Goal: Communication & Community: Answer question/provide support

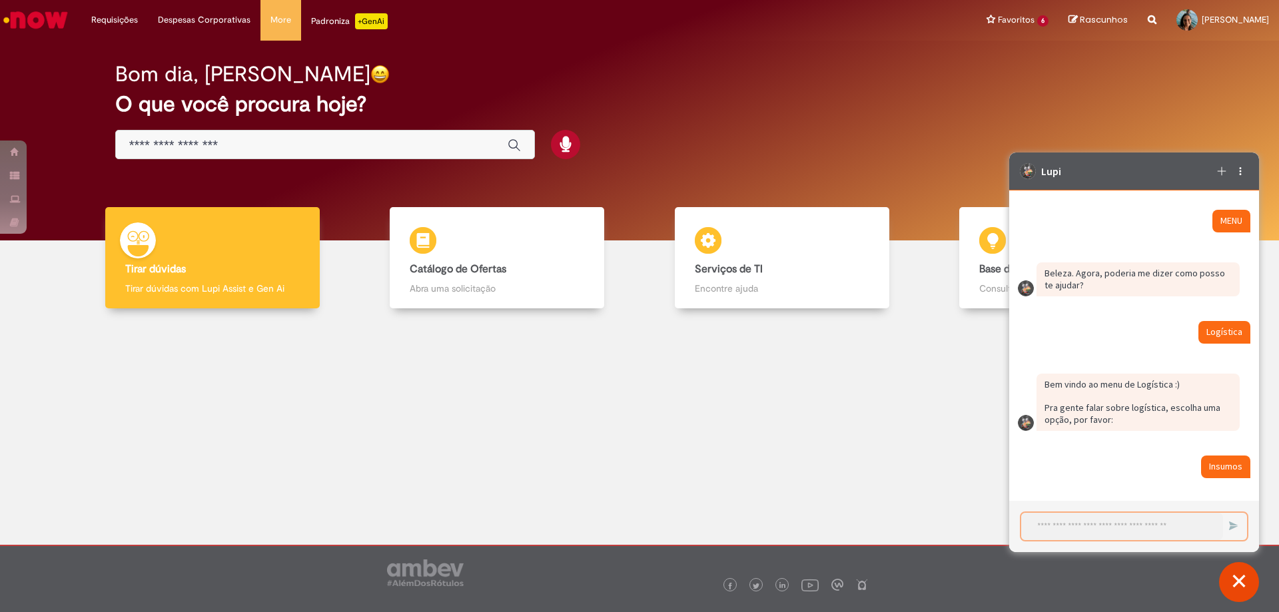
scroll to position [4090, 0]
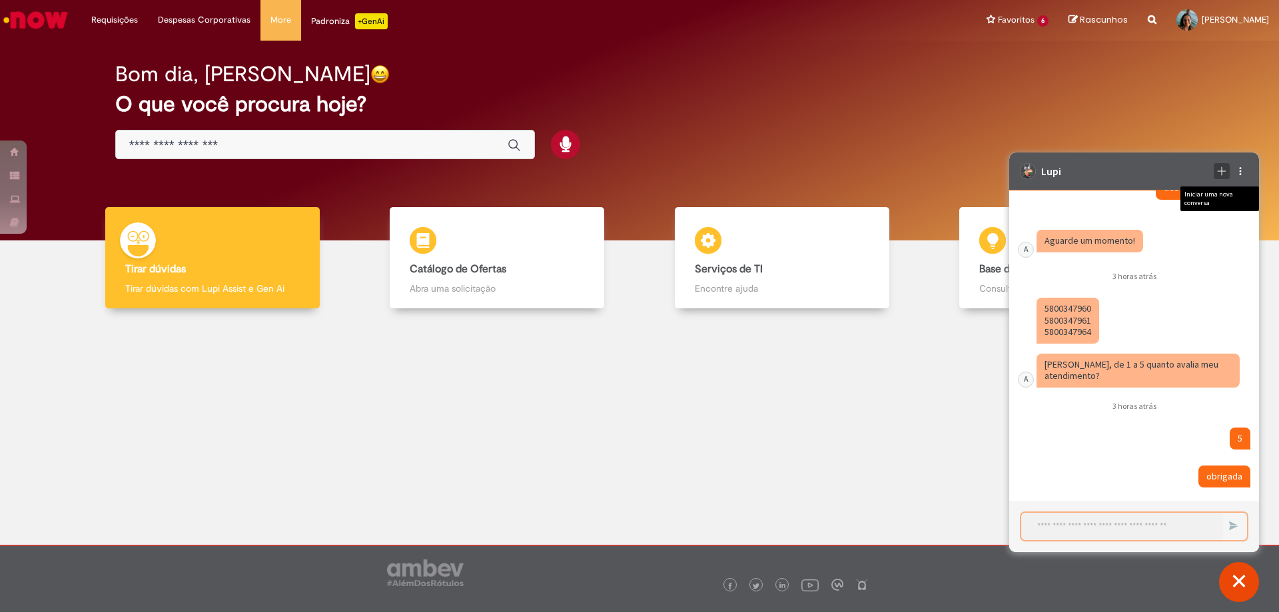
click at [1220, 174] on icon "Iniciar uma nova conversa" at bounding box center [1222, 171] width 11 height 11
click at [1204, 191] on div "Terminar conversa" at bounding box center [1223, 199] width 60 height 25
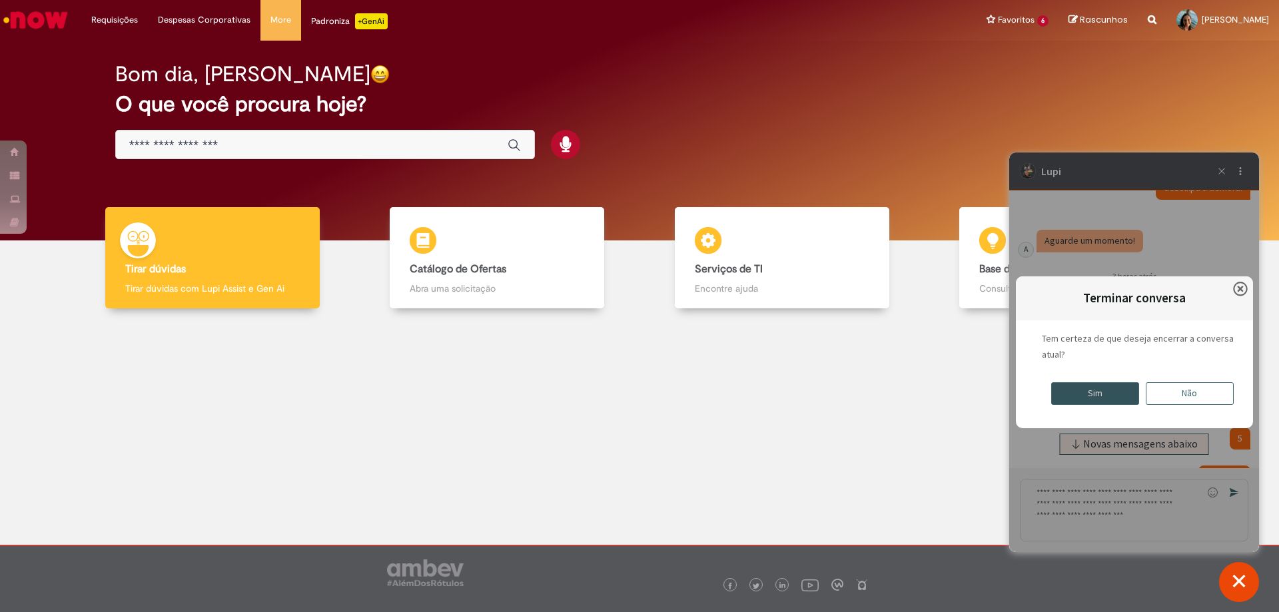
click at [1106, 394] on div "Sim" at bounding box center [1095, 393] width 88 height 23
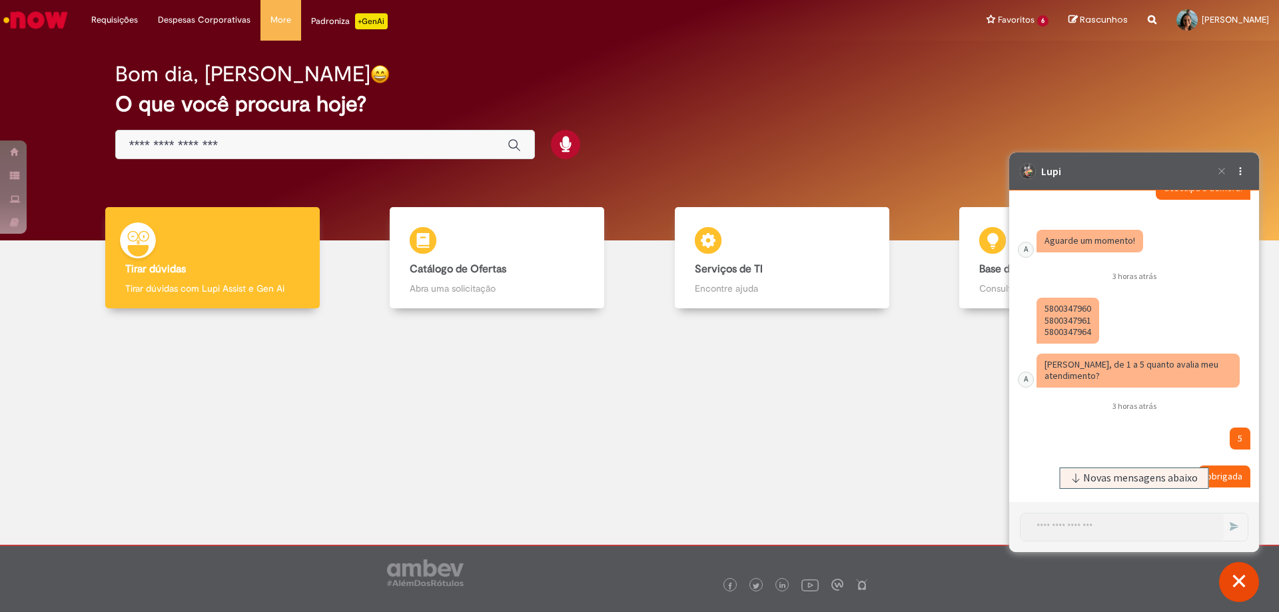
scroll to position [6880, 0]
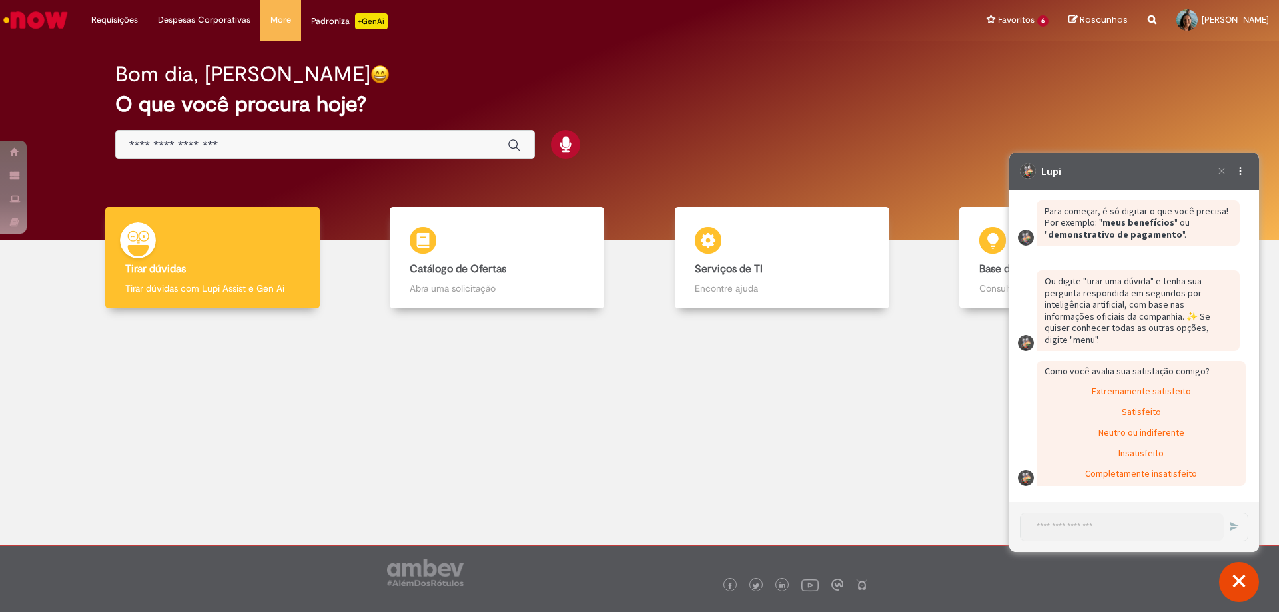
click at [1217, 169] on icon "Terminar conversa" at bounding box center [1222, 171] width 15 height 15
click at [1212, 195] on div "Terminar conversa" at bounding box center [1223, 199] width 60 height 25
click at [1225, 195] on div "Terminar conversa" at bounding box center [1223, 199] width 60 height 25
click at [1222, 169] on icon "Terminar conversa" at bounding box center [1222, 171] width 15 height 15
click at [1205, 194] on div "Terminar conversa" at bounding box center [1223, 199] width 60 height 25
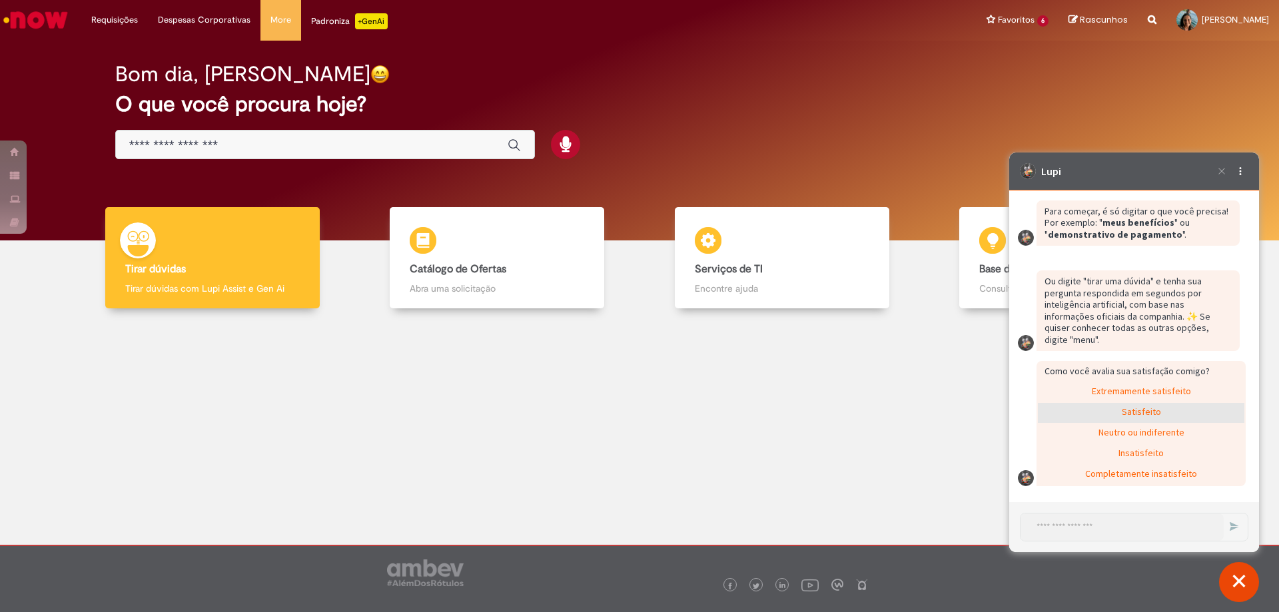
click at [1155, 410] on div "Satisfeito" at bounding box center [1141, 413] width 207 height 20
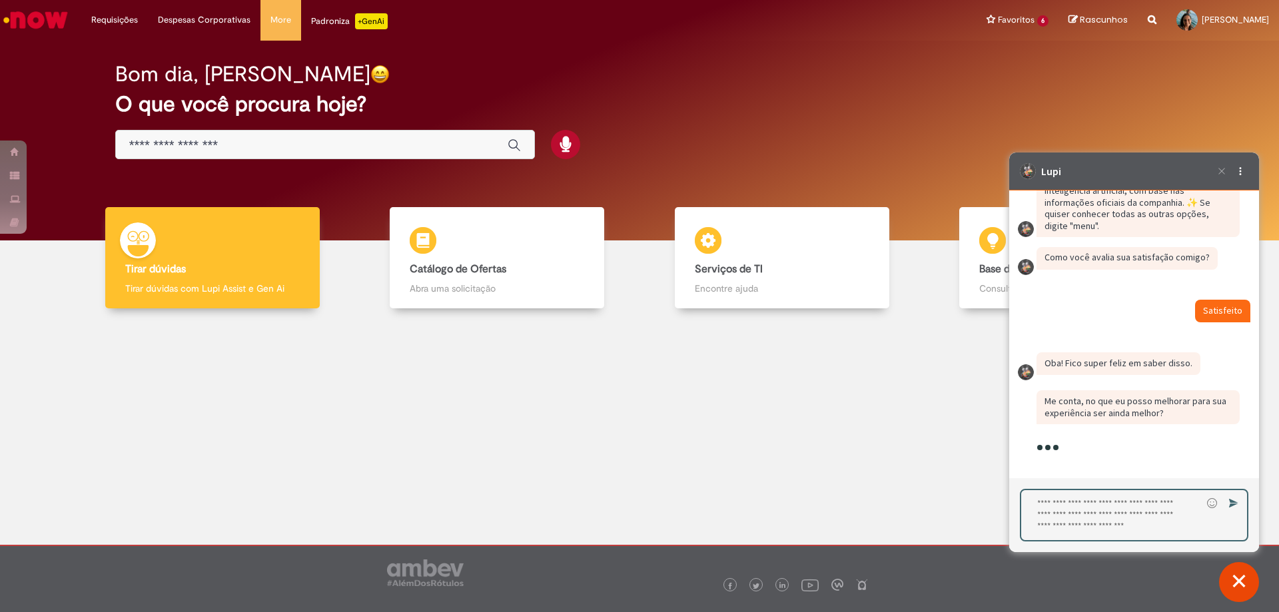
scroll to position [6994, 0]
click at [1075, 501] on textarea "Digite sua resposta aqui e pressione Enter para enviar" at bounding box center [1111, 515] width 181 height 50
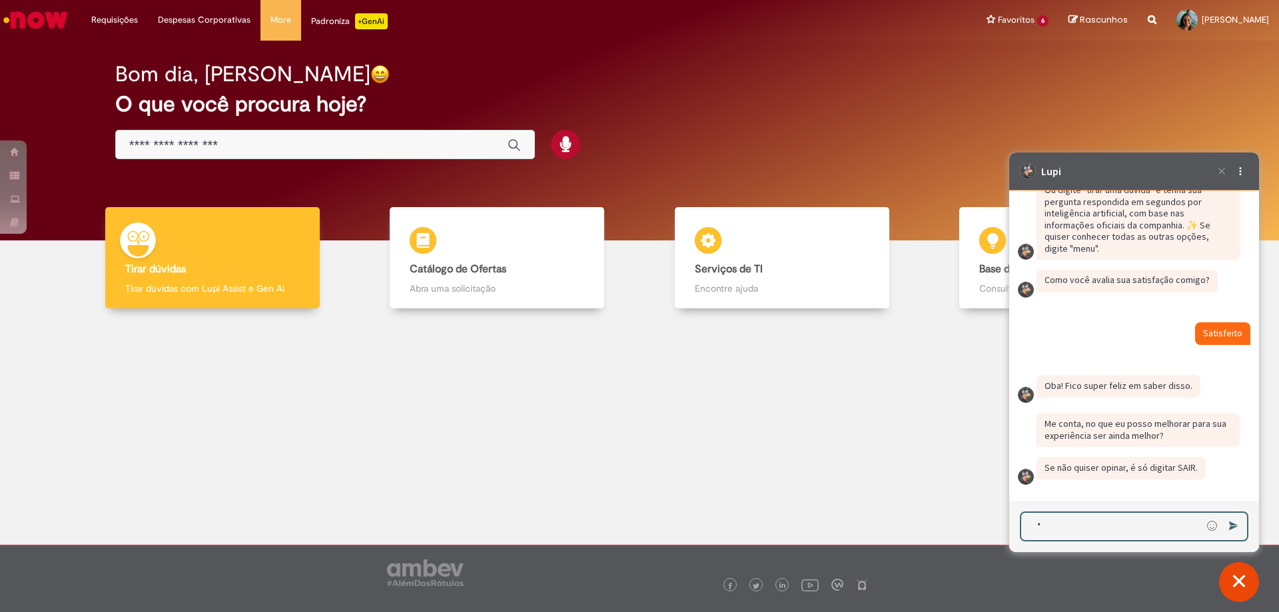
scroll to position [6972, 0]
type textarea "****"
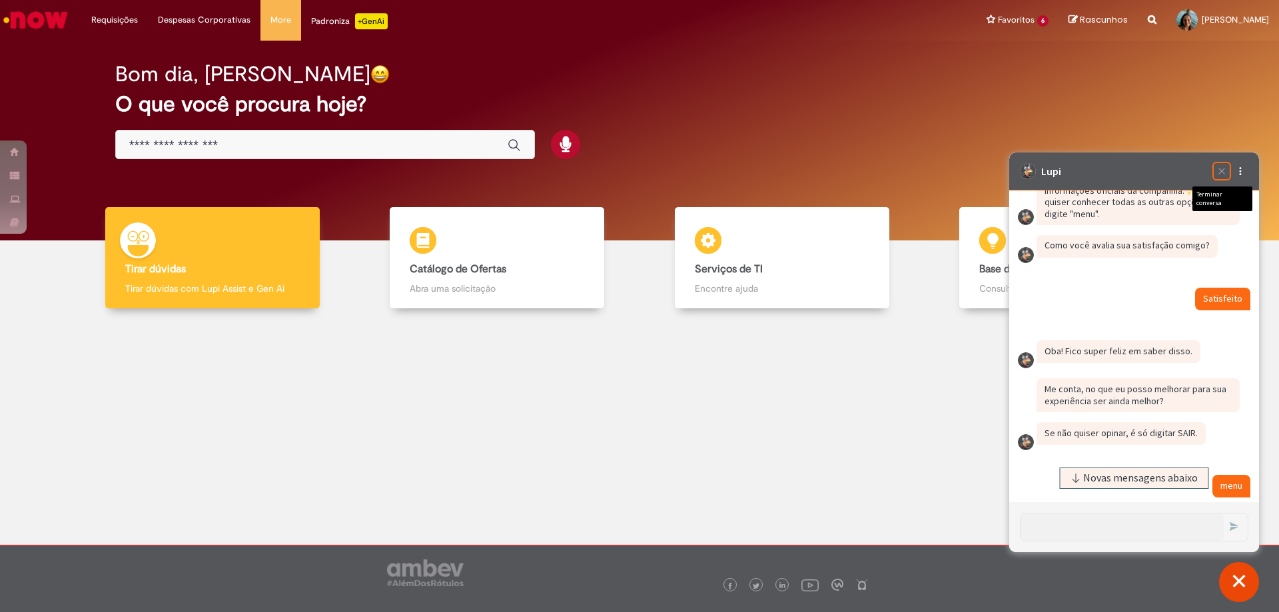
click at [1222, 171] on icon "Terminar conversa" at bounding box center [1222, 171] width 15 height 15
click at [1103, 474] on span "Novas mensagens abaixo" at bounding box center [1140, 478] width 115 height 9
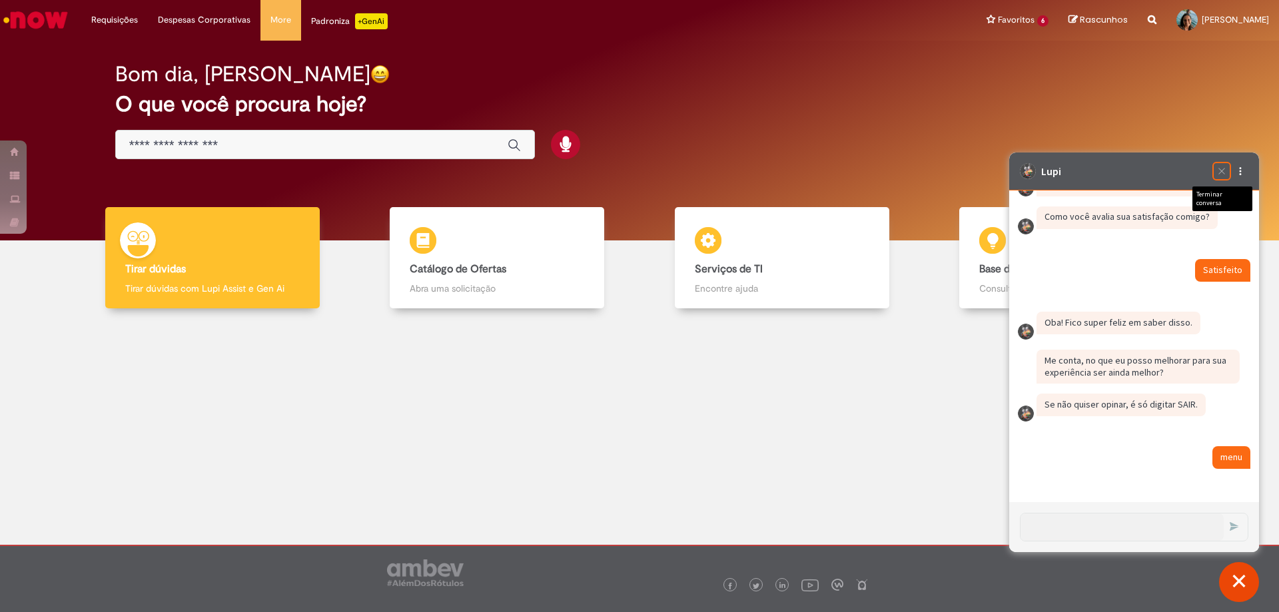
click at [1223, 174] on icon "Terminar conversa" at bounding box center [1222, 171] width 15 height 15
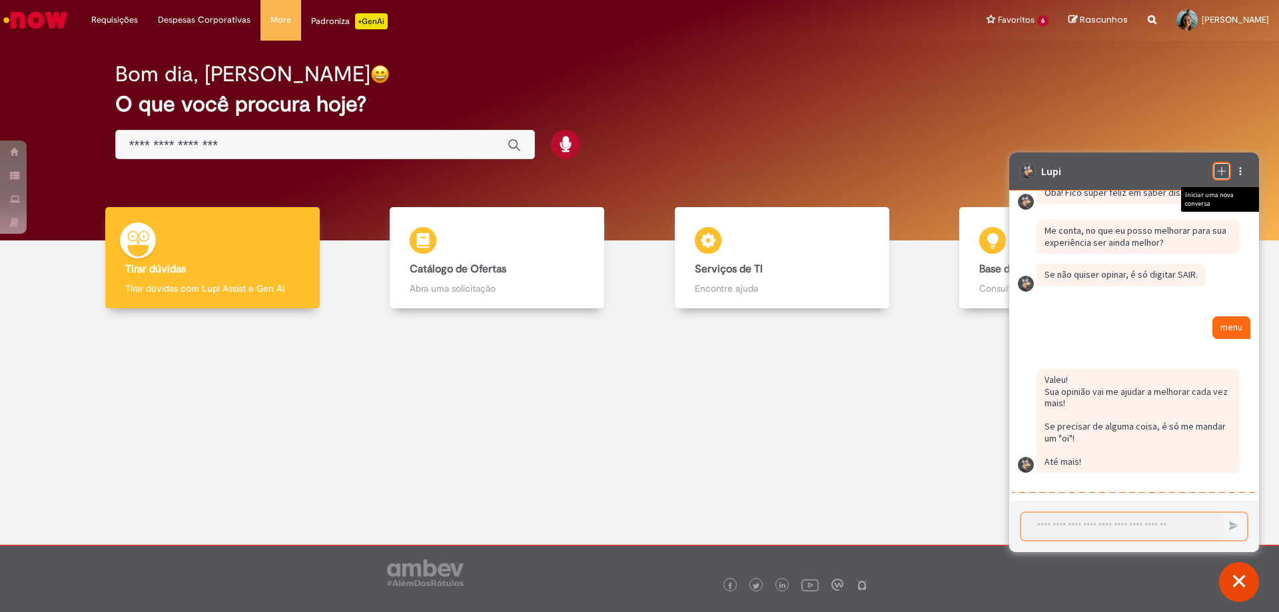
scroll to position [7182, 0]
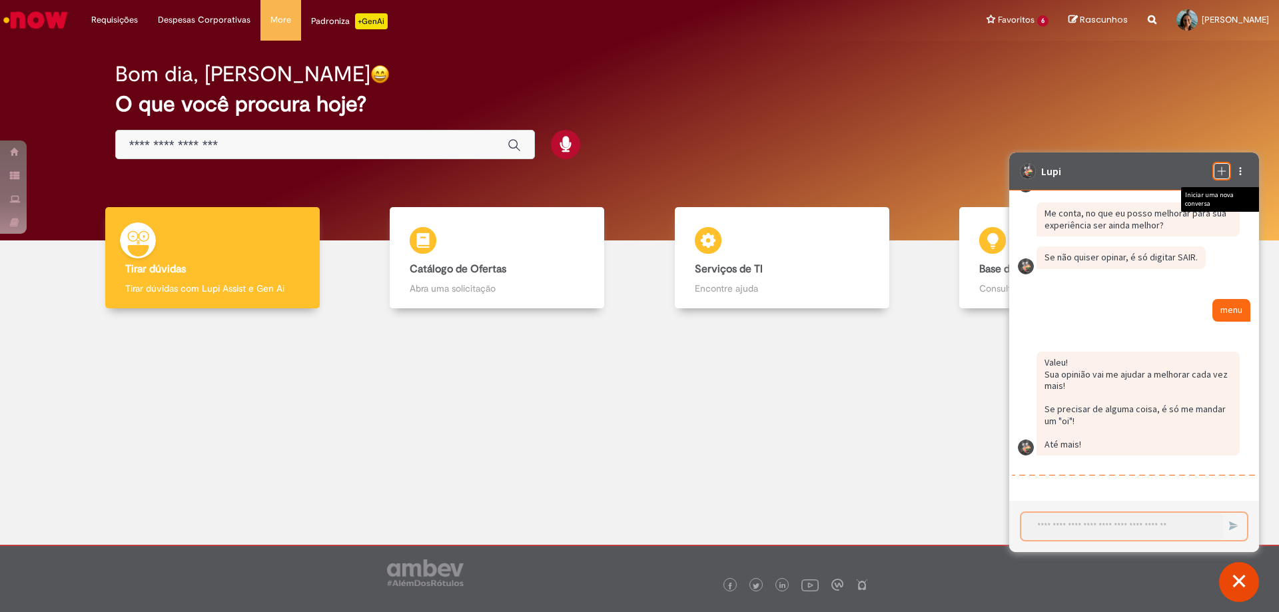
click at [1062, 528] on textarea "Iniciar uma nova conversa" at bounding box center [1122, 526] width 202 height 27
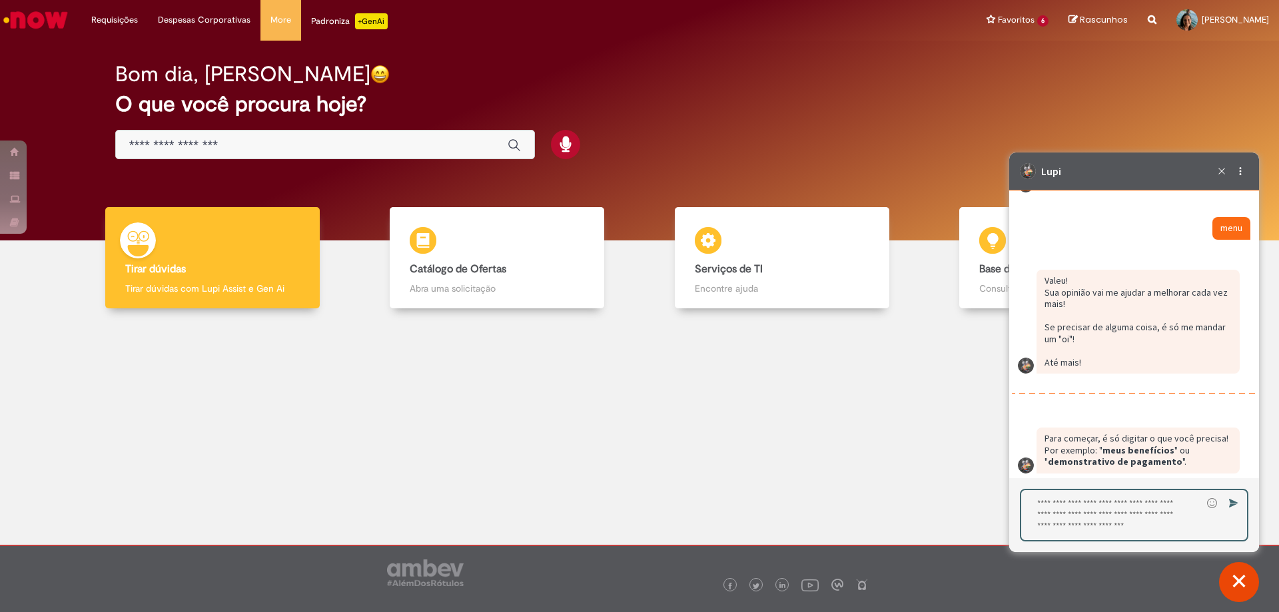
scroll to position [7327, 0]
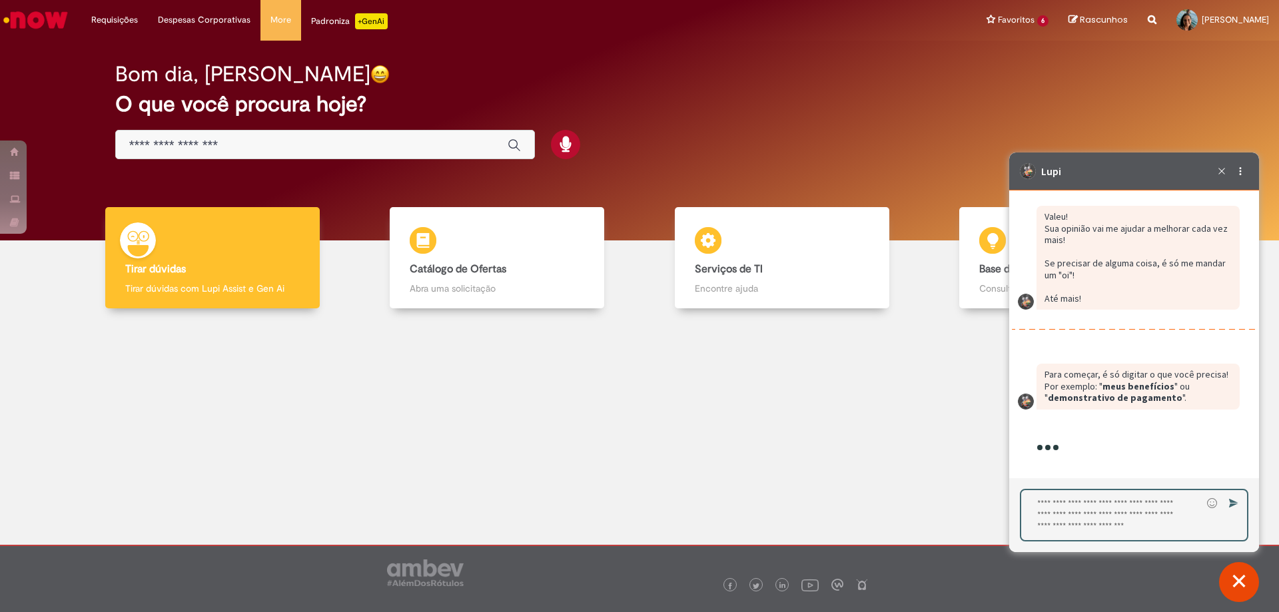
click at [1062, 528] on textarea "Digite sua resposta aqui e pressione Enter para enviar" at bounding box center [1111, 515] width 181 height 50
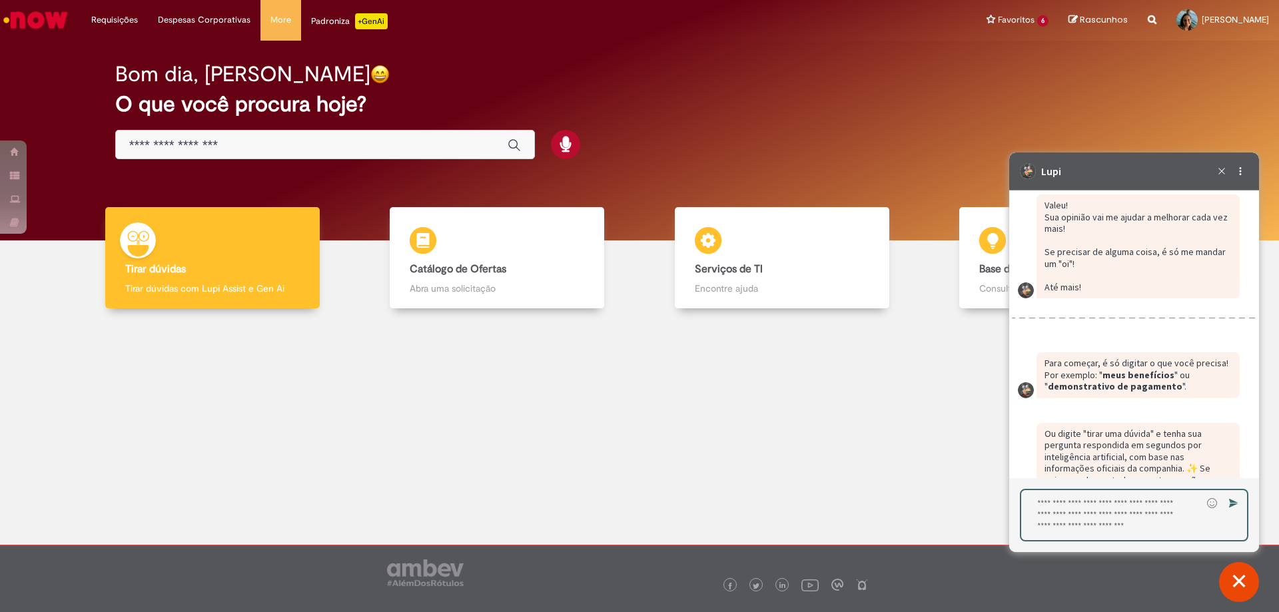
scroll to position [7380, 0]
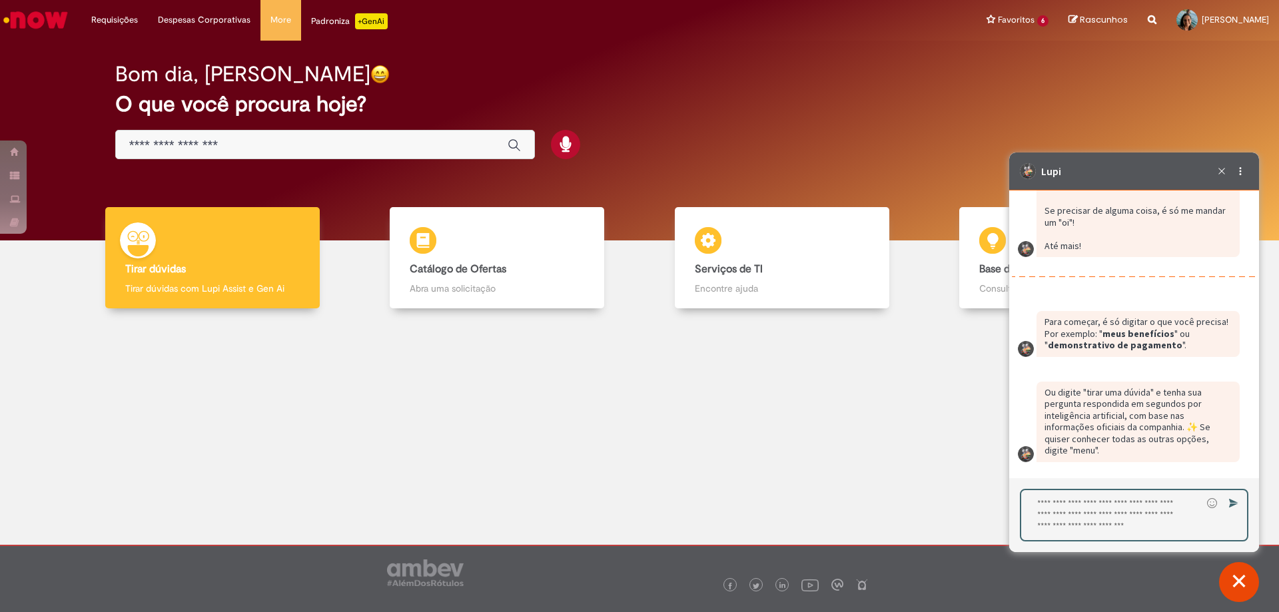
click at [1063, 524] on textarea "Digite sua resposta aqui e pressione Enter para enviar" at bounding box center [1111, 515] width 181 height 50
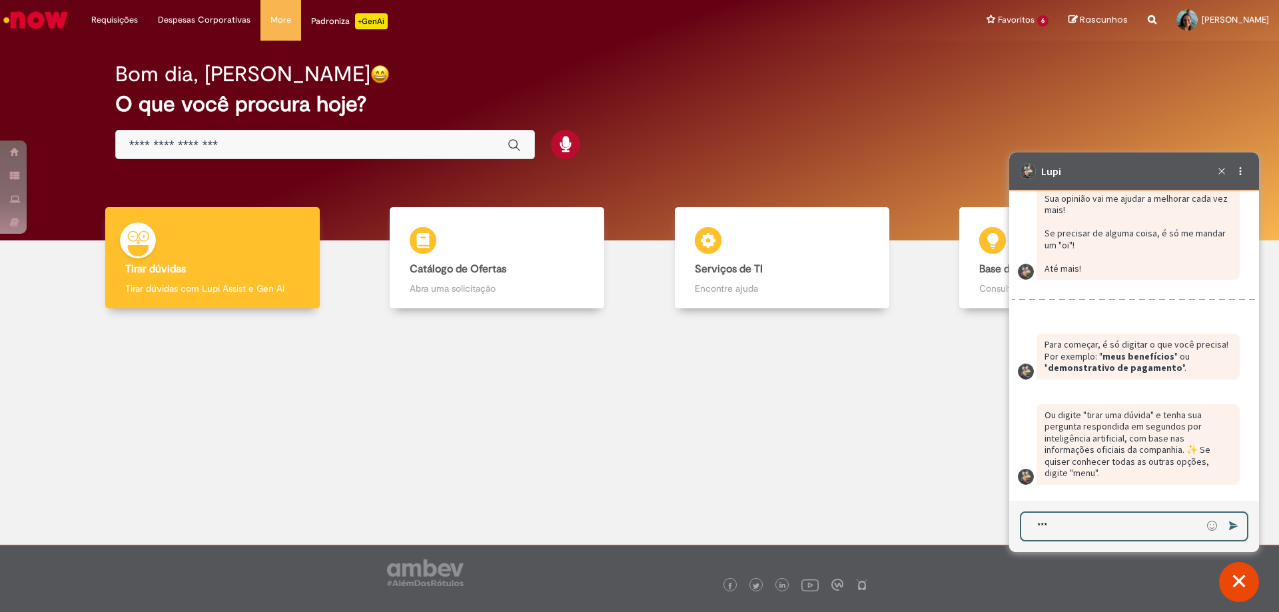
type textarea "****"
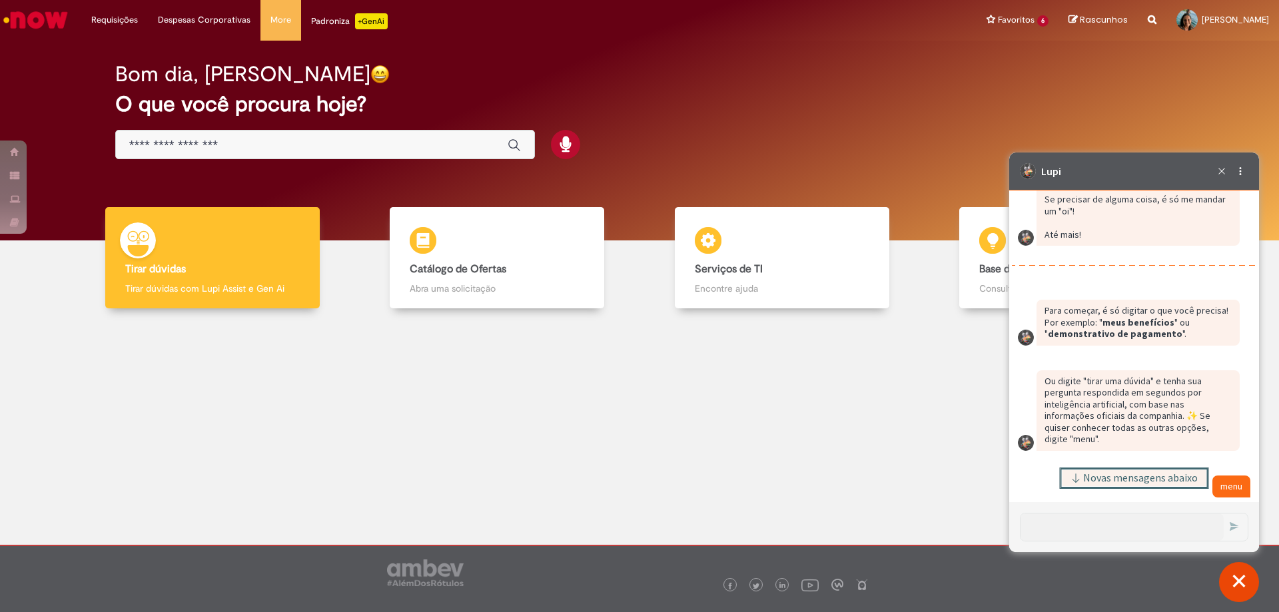
click at [1139, 470] on button "Novas mensagens abaixo" at bounding box center [1134, 478] width 149 height 21
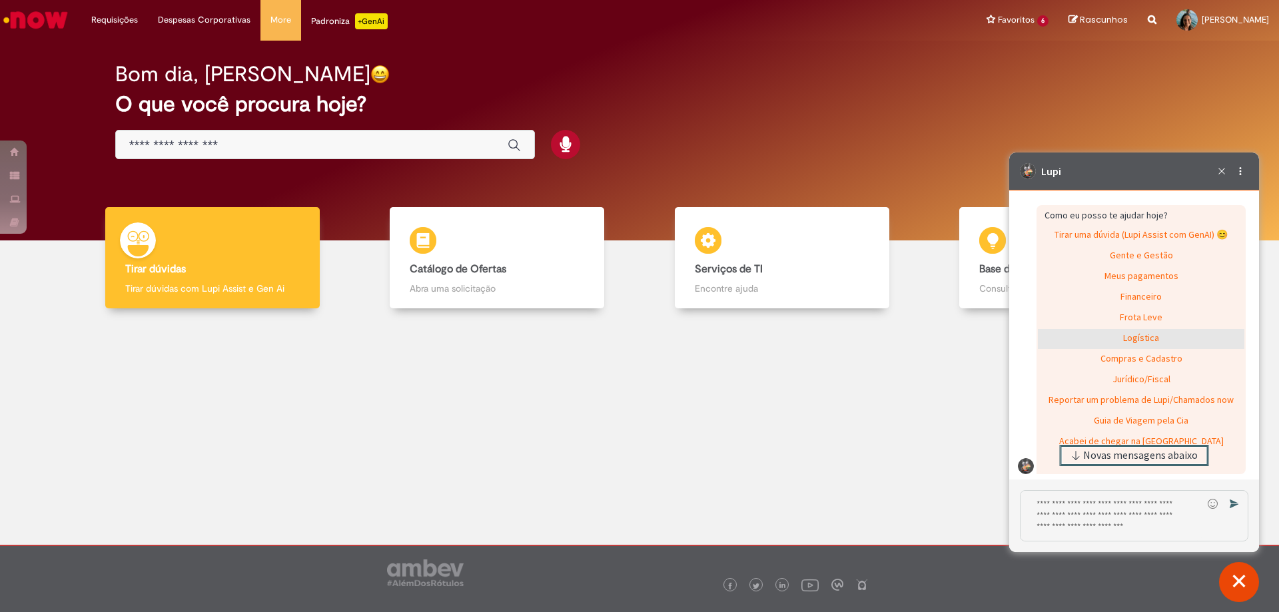
click at [1133, 348] on div "Logística" at bounding box center [1141, 339] width 207 height 20
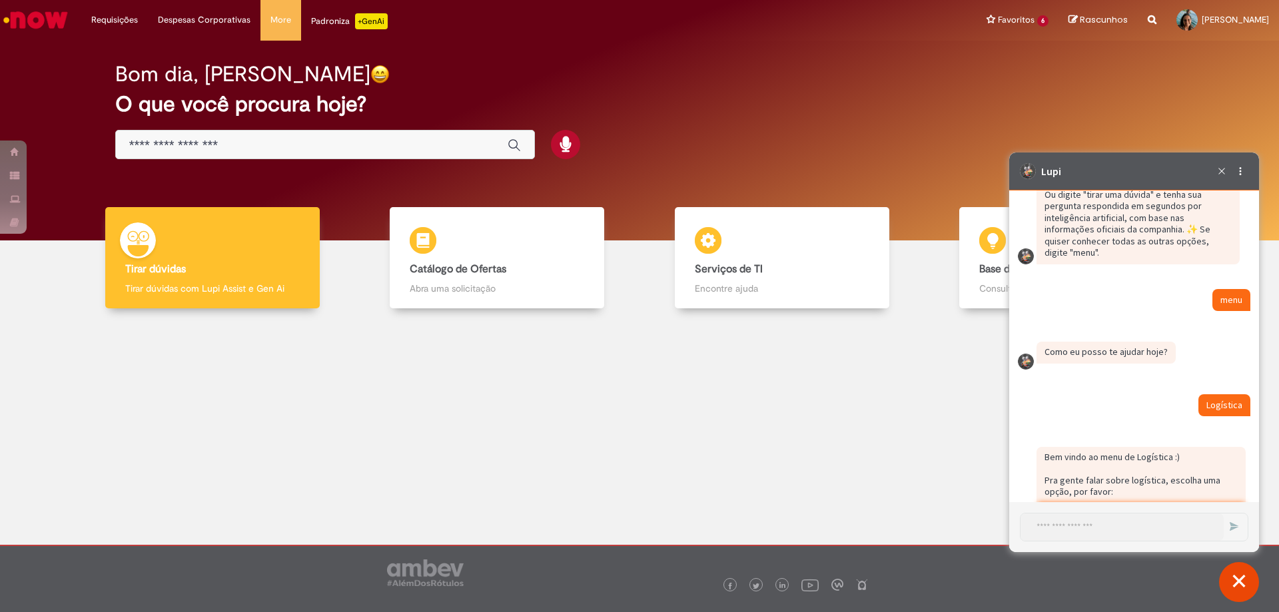
scroll to position [7719, 0]
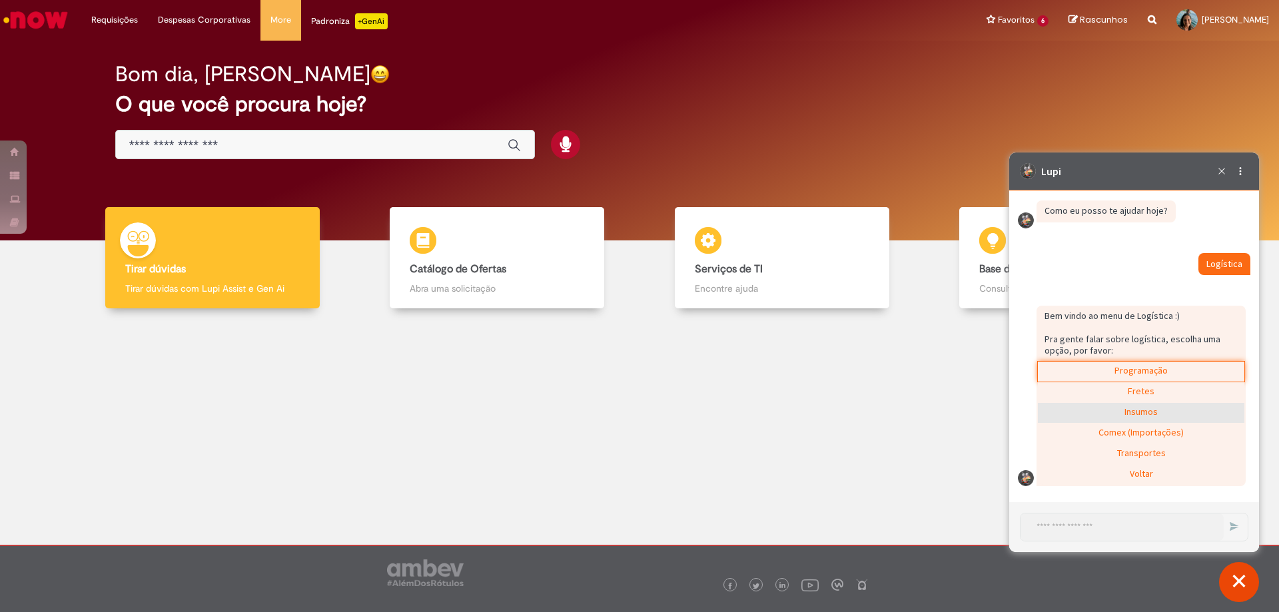
click at [1142, 416] on div "Insumos" at bounding box center [1141, 413] width 207 height 20
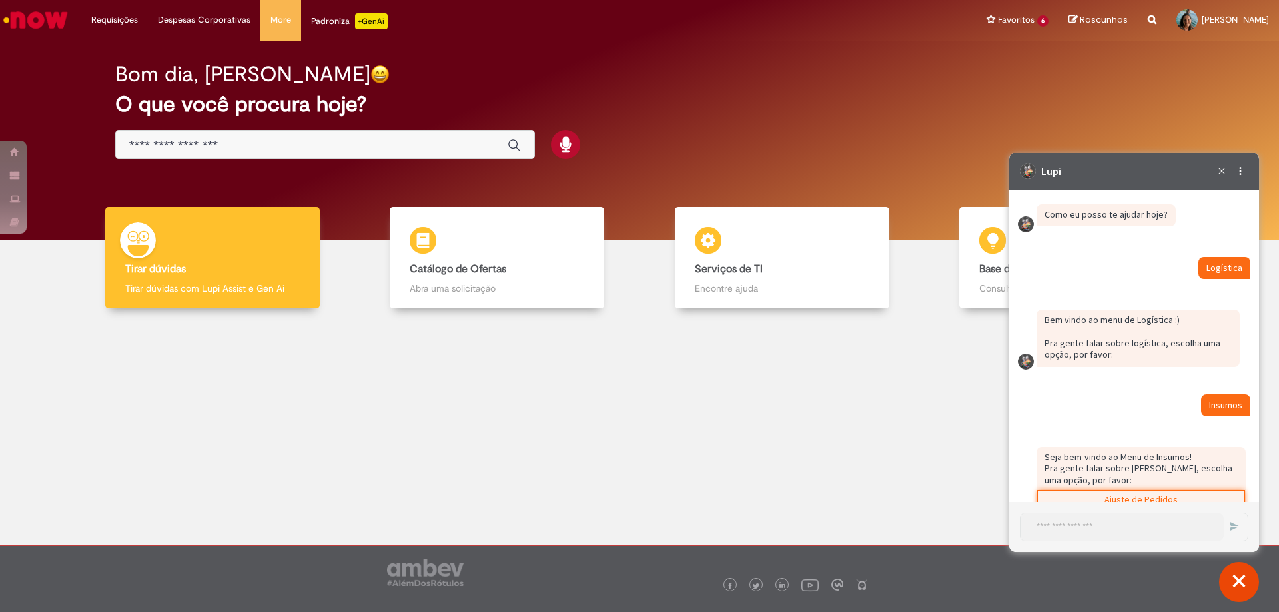
scroll to position [7804, 0]
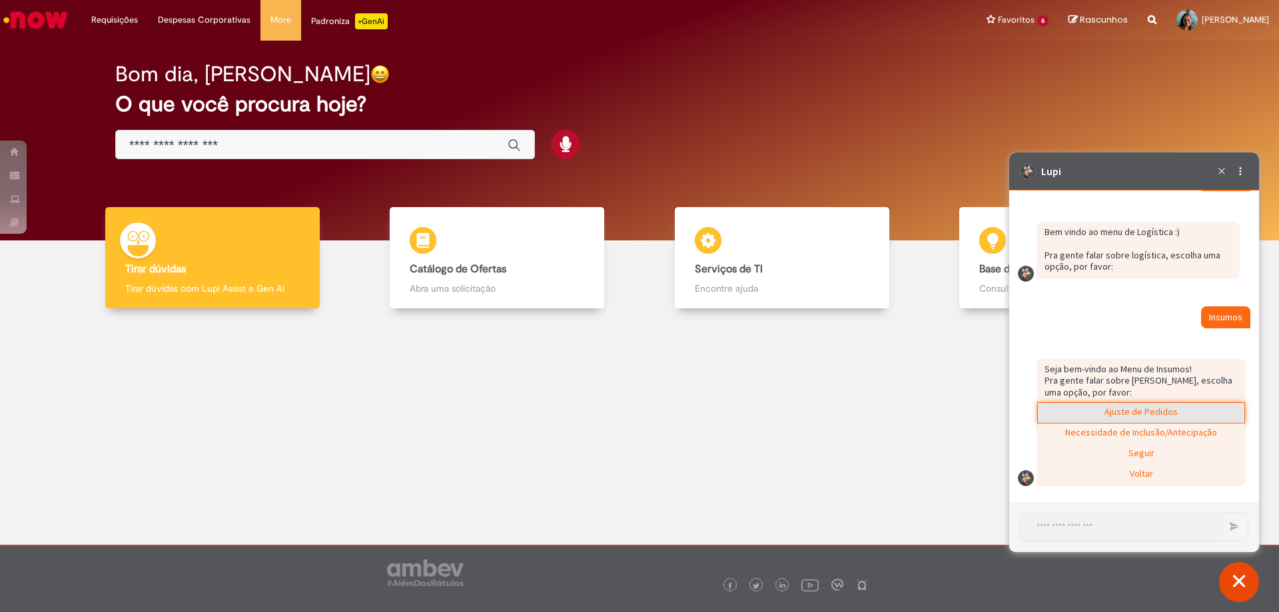
click at [1133, 412] on div "Ajuste de Pedidos" at bounding box center [1141, 413] width 207 height 20
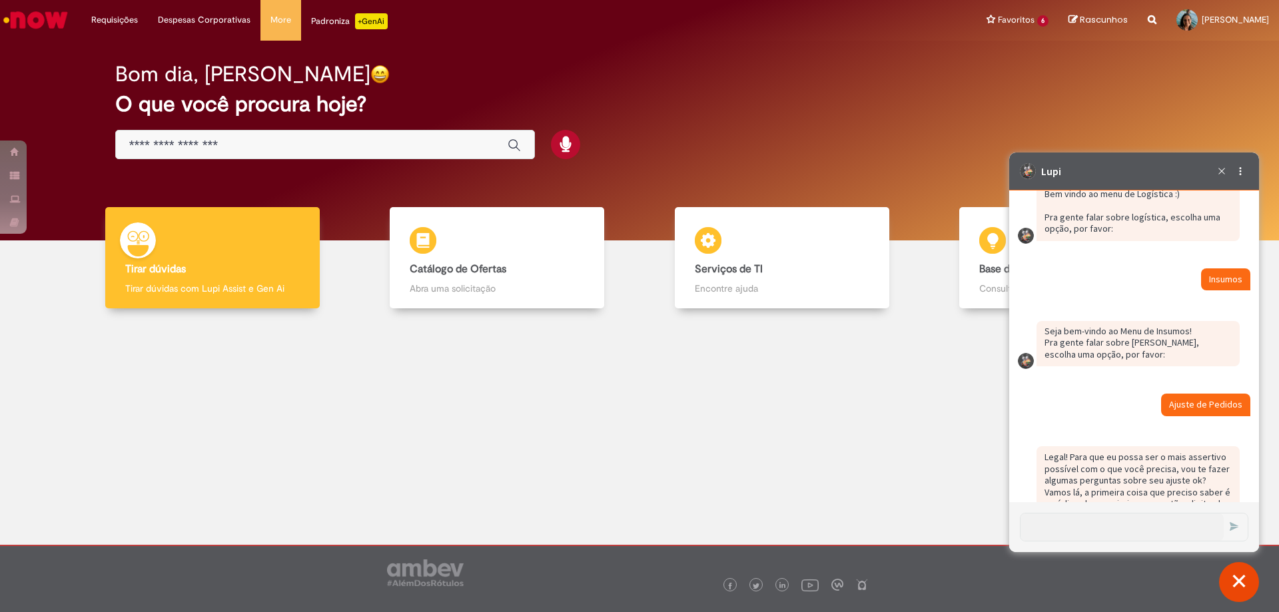
scroll to position [7882, 0]
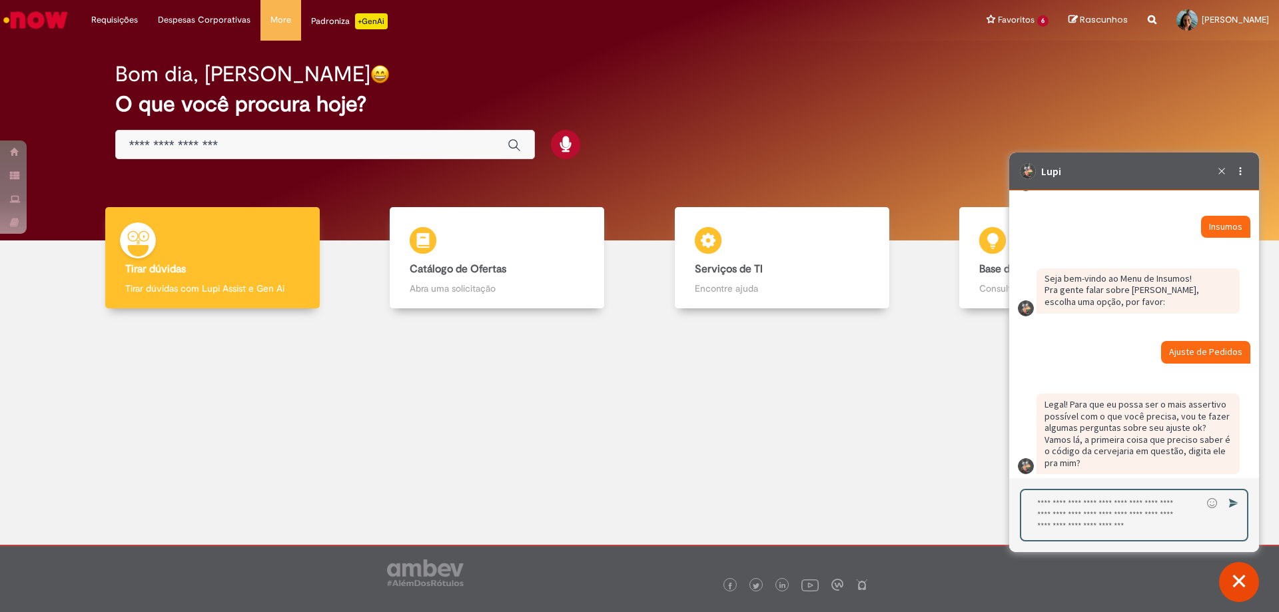
click at [1101, 512] on textarea "Digite sua resposta aqui e pressione Enter para enviar" at bounding box center [1111, 515] width 181 height 50
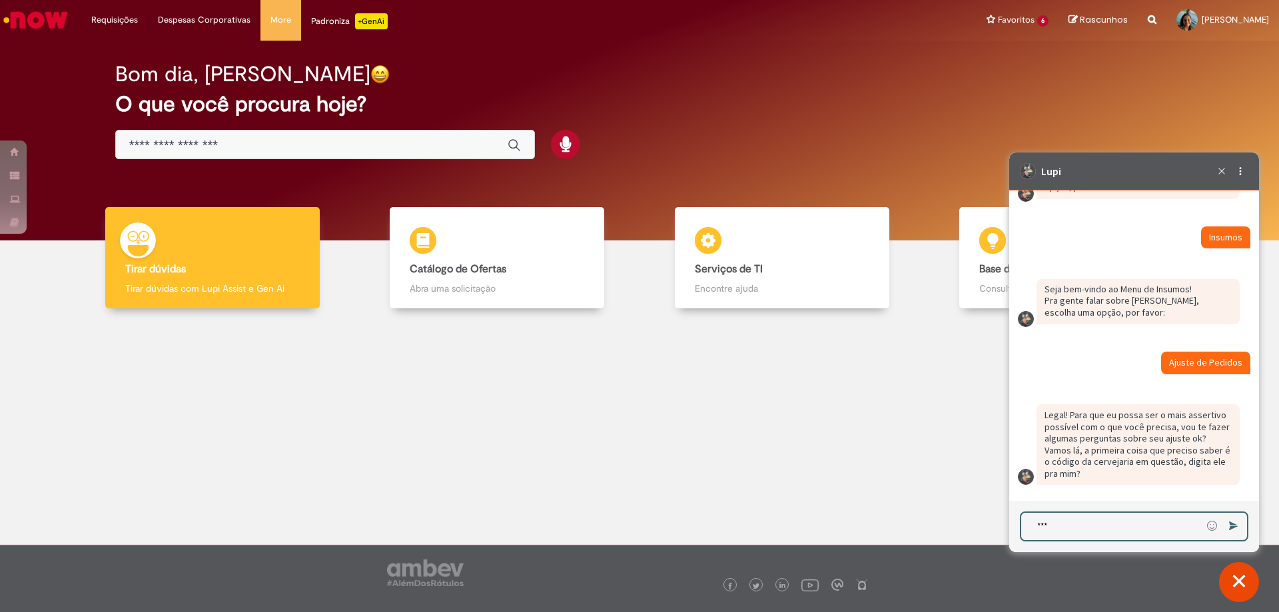
type textarea "****"
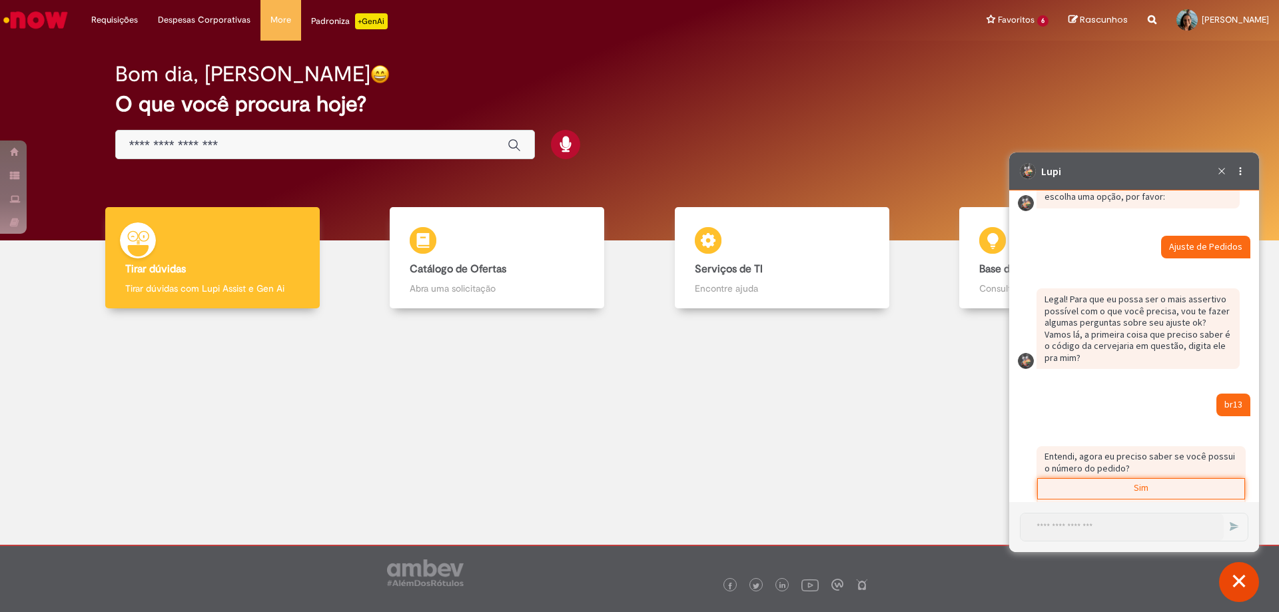
scroll to position [8034, 0]
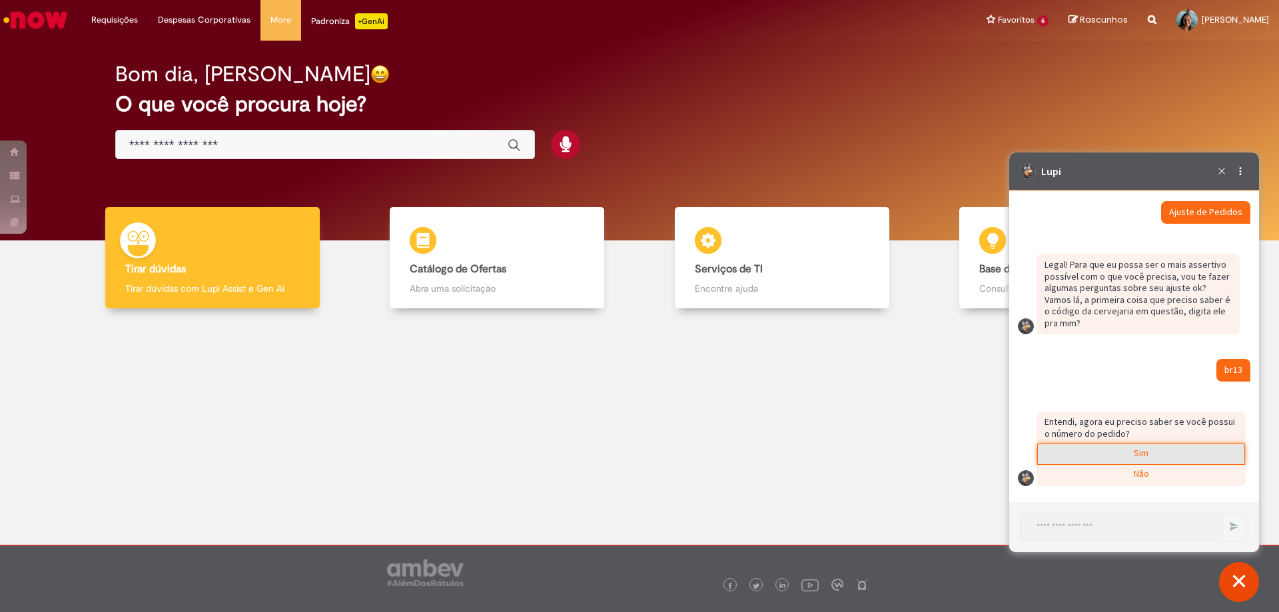
click at [1117, 454] on div "Sim" at bounding box center [1141, 454] width 207 height 20
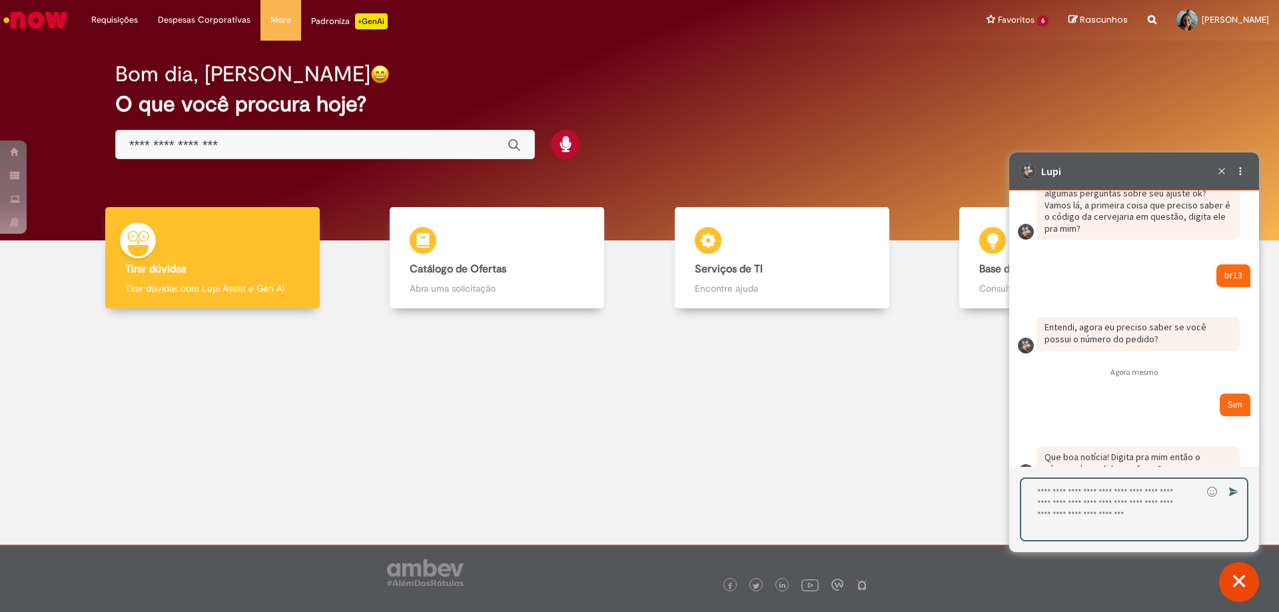
scroll to position [8158, 0]
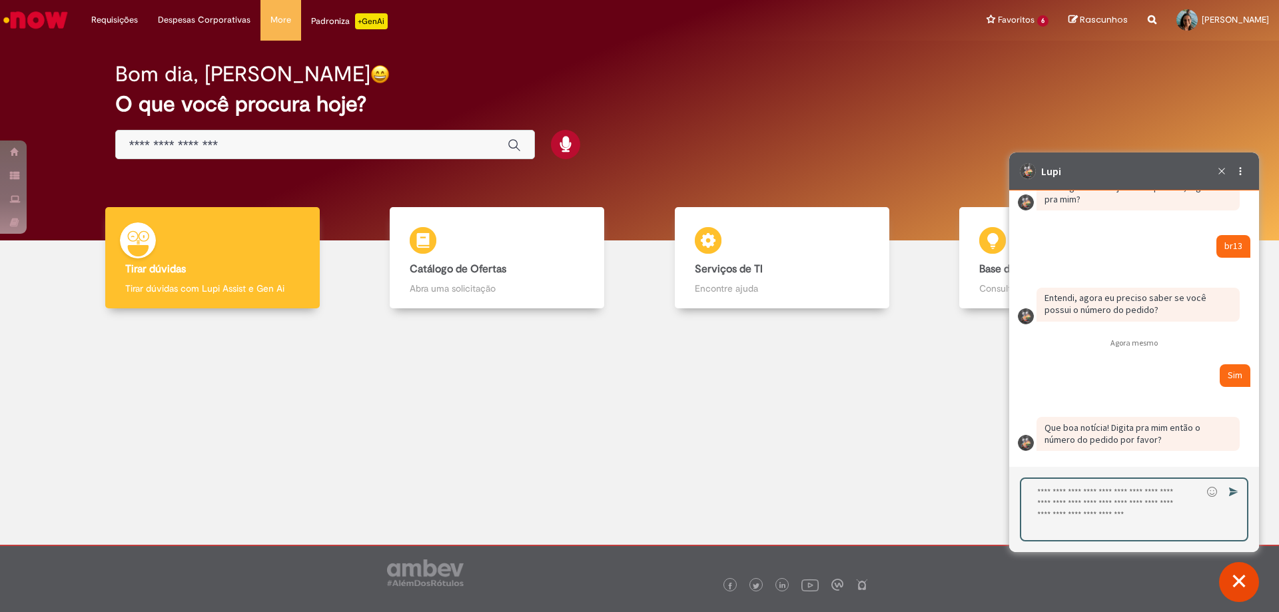
click at [1071, 507] on textarea "Digite sua resposta aqui e pressione Enter para enviar" at bounding box center [1111, 509] width 181 height 61
paste textarea "**********"
type textarea "**********"
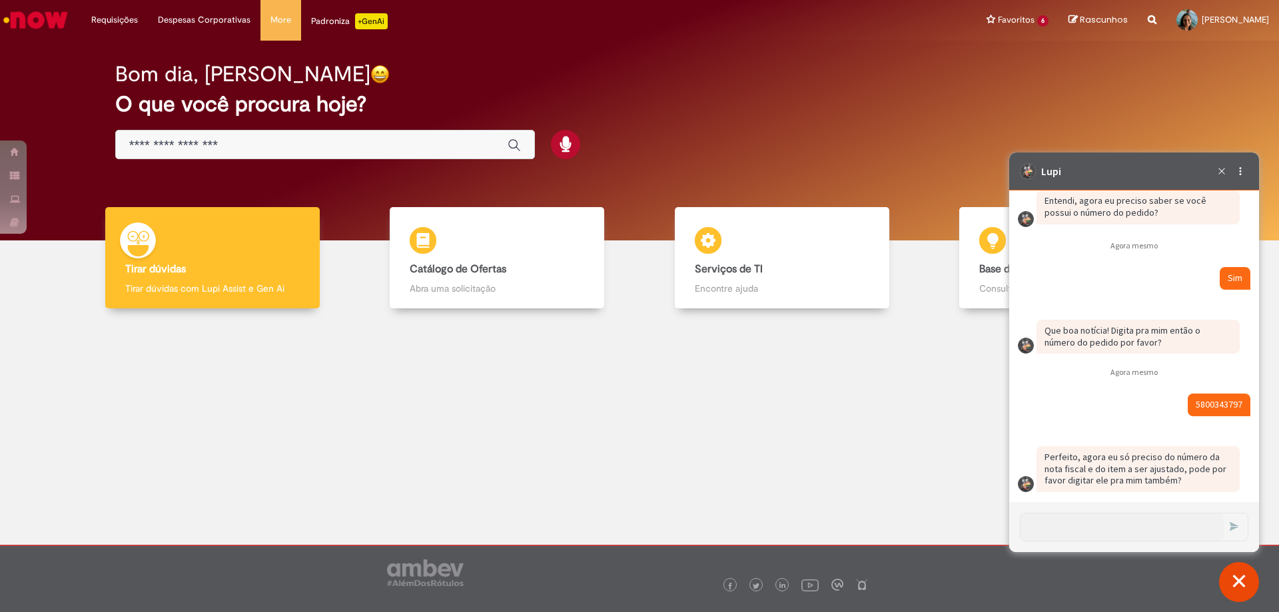
scroll to position [8261, 0]
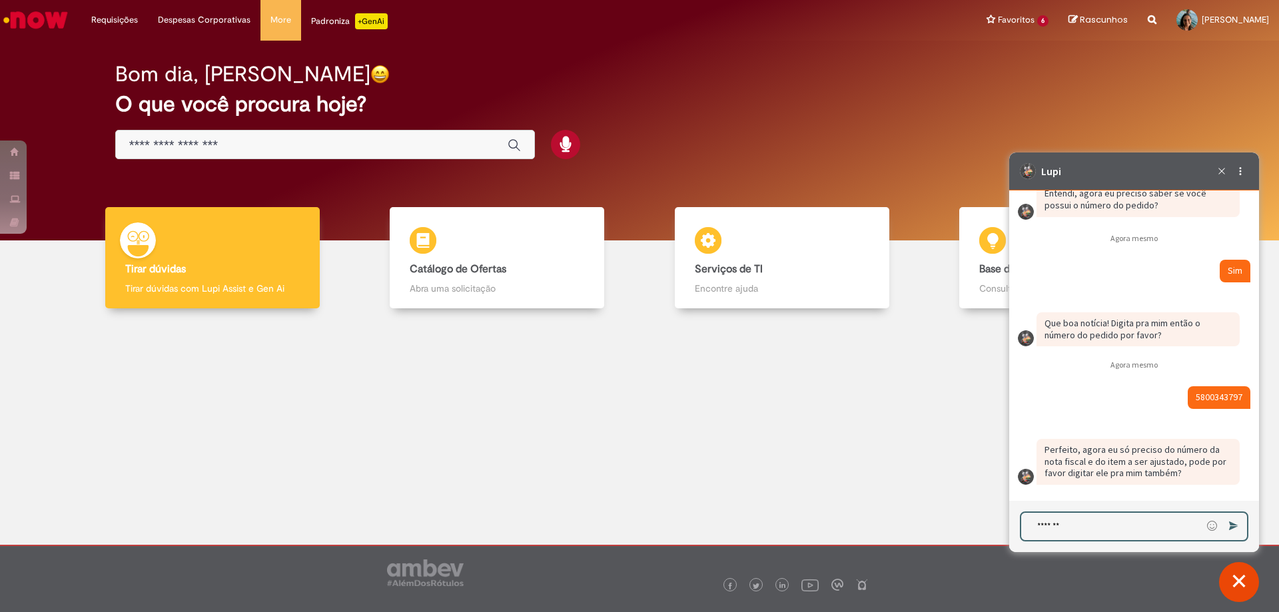
type textarea "********"
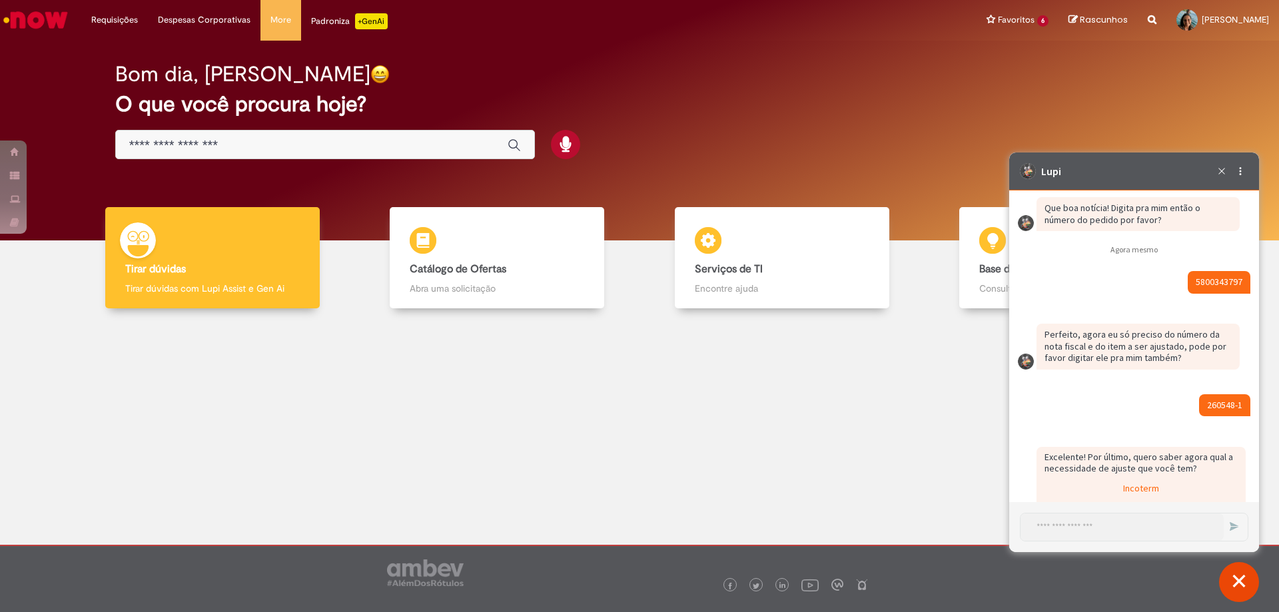
scroll to position [8557, 0]
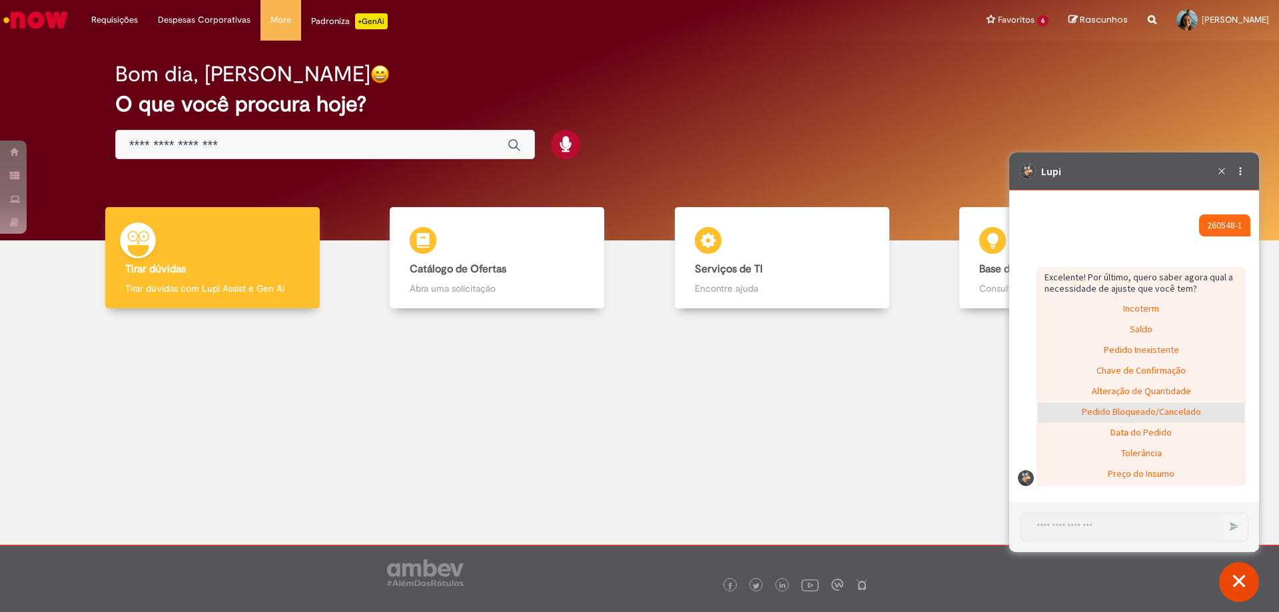
click at [1188, 407] on div "Pedido Bloqueado/Cancelado" at bounding box center [1141, 413] width 207 height 20
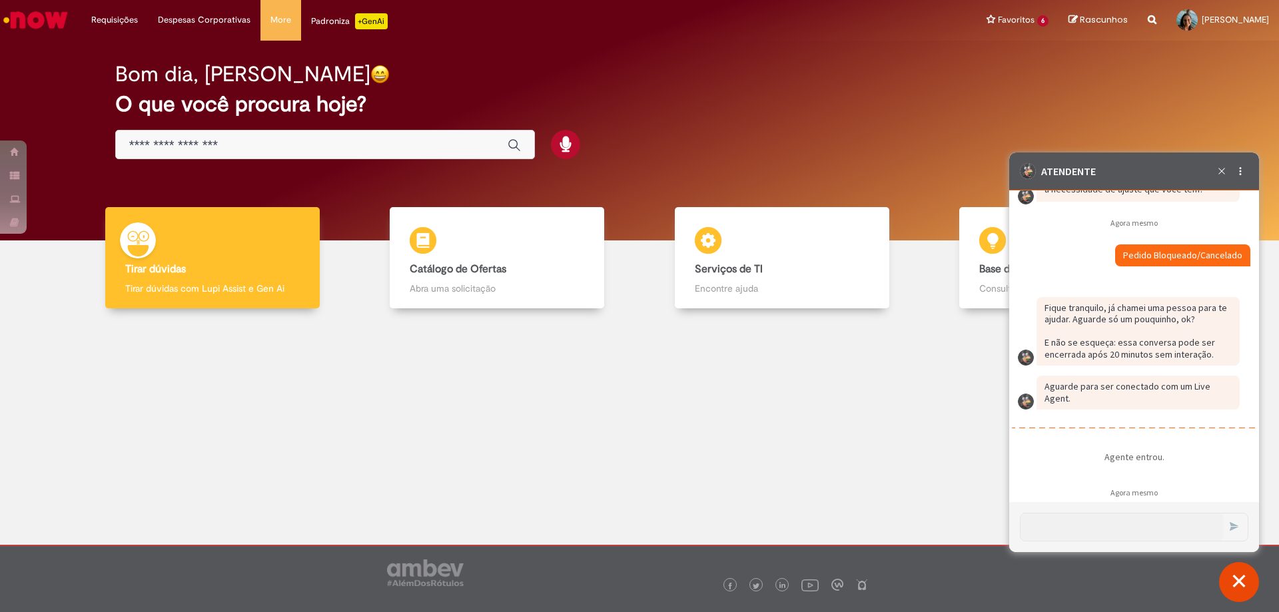
scroll to position [8719, 0]
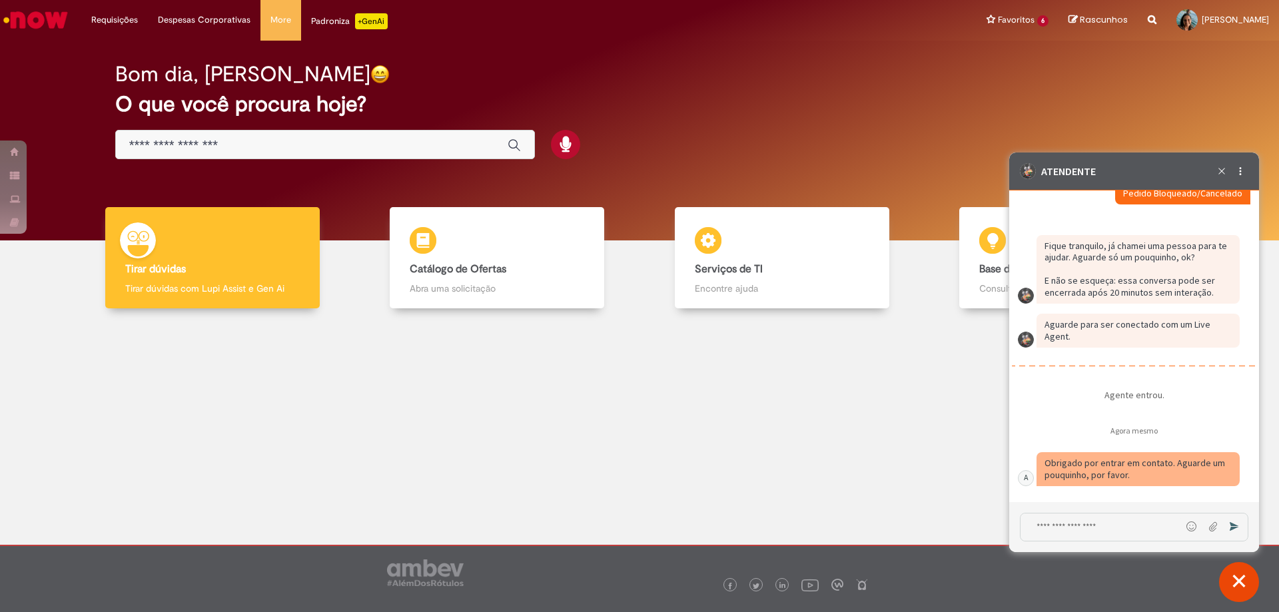
click at [1072, 524] on textarea "Digite sua mensagem e pressione Enter para enviar" at bounding box center [1101, 527] width 161 height 27
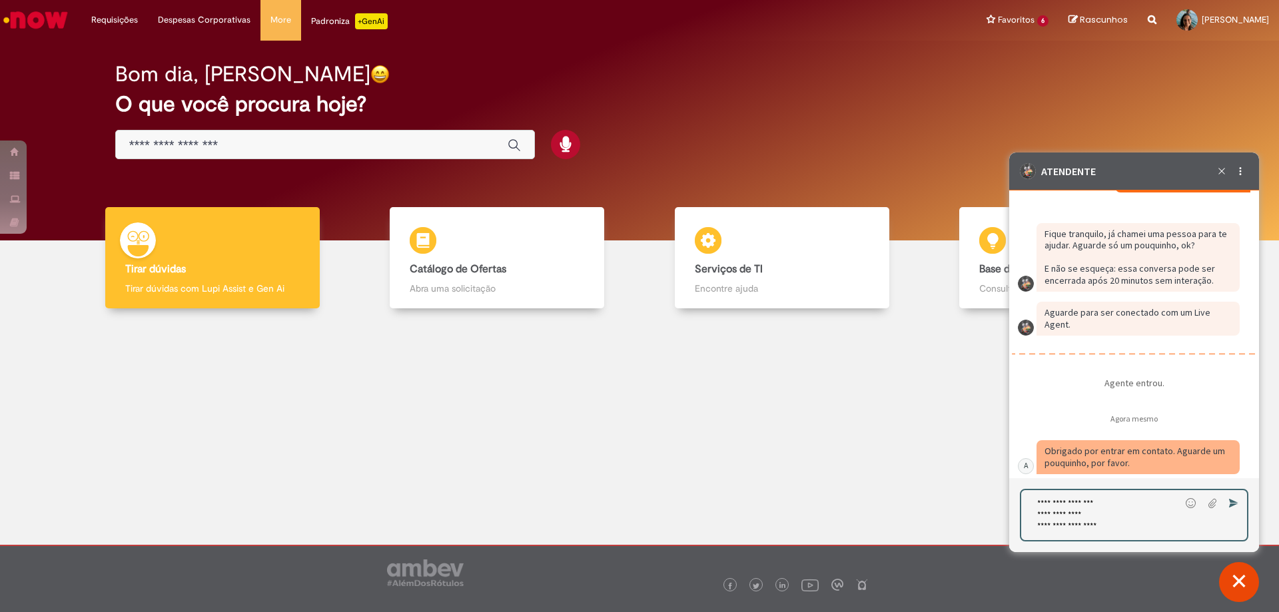
paste textarea "**********"
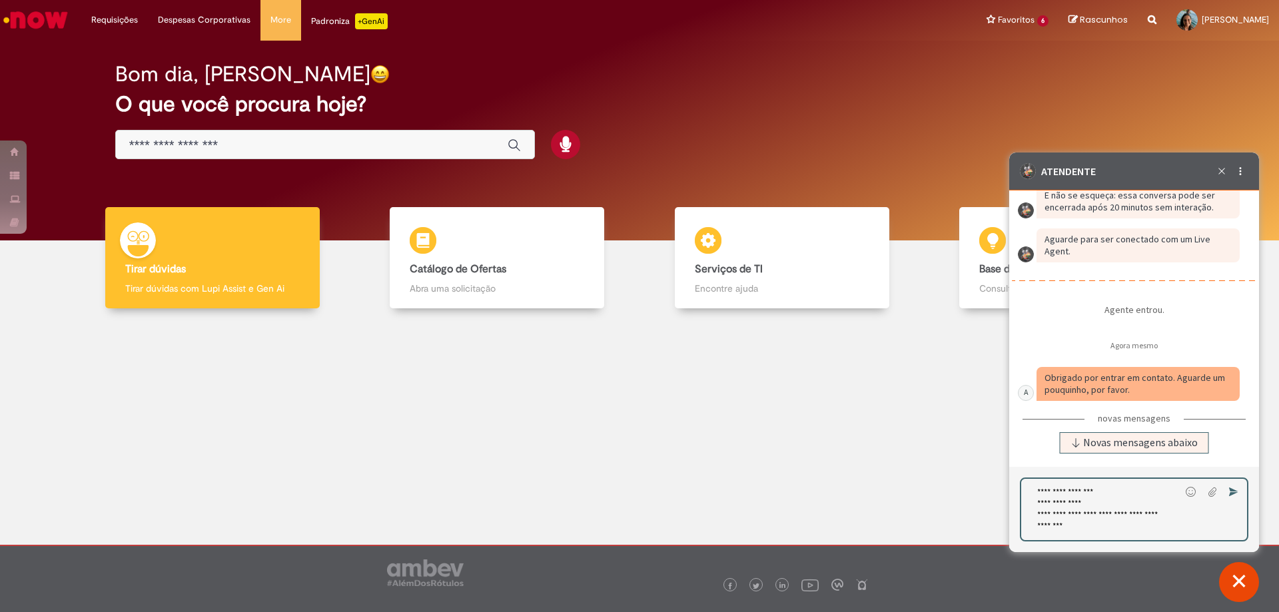
scroll to position [8851, 0]
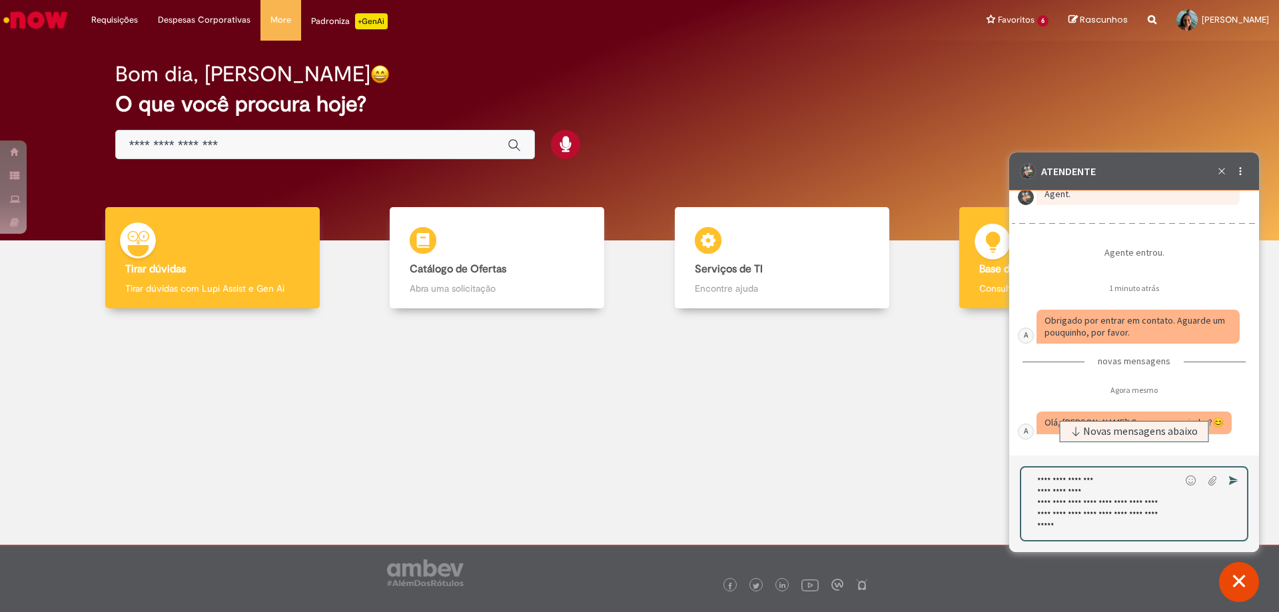
type textarea "**********"
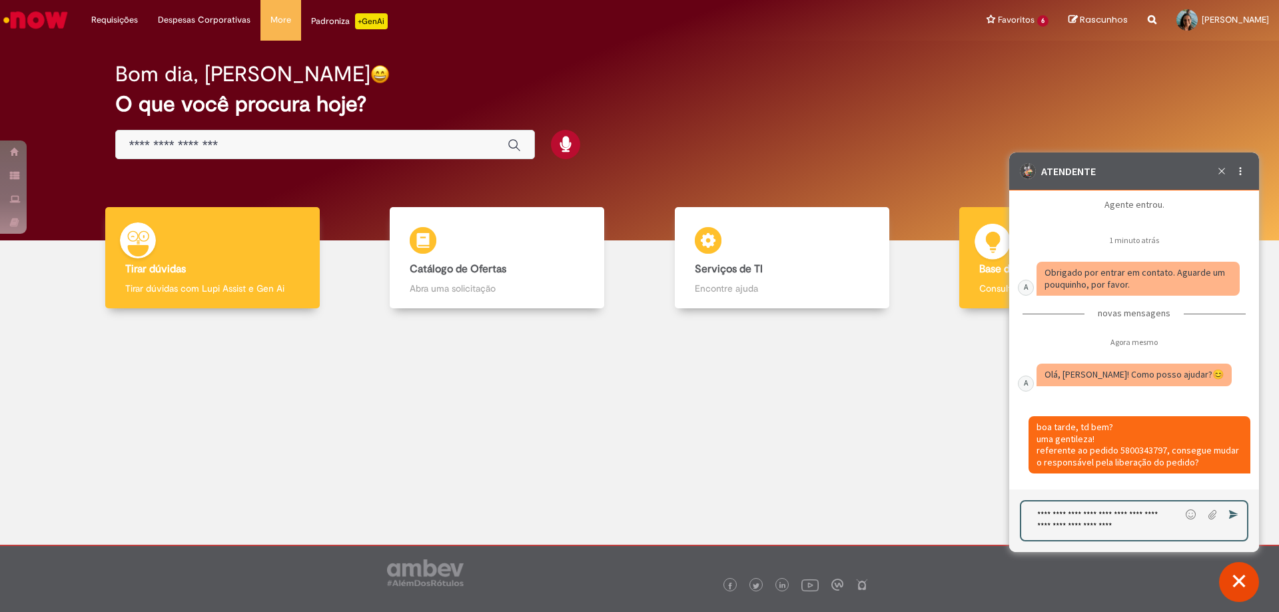
type textarea "**********"
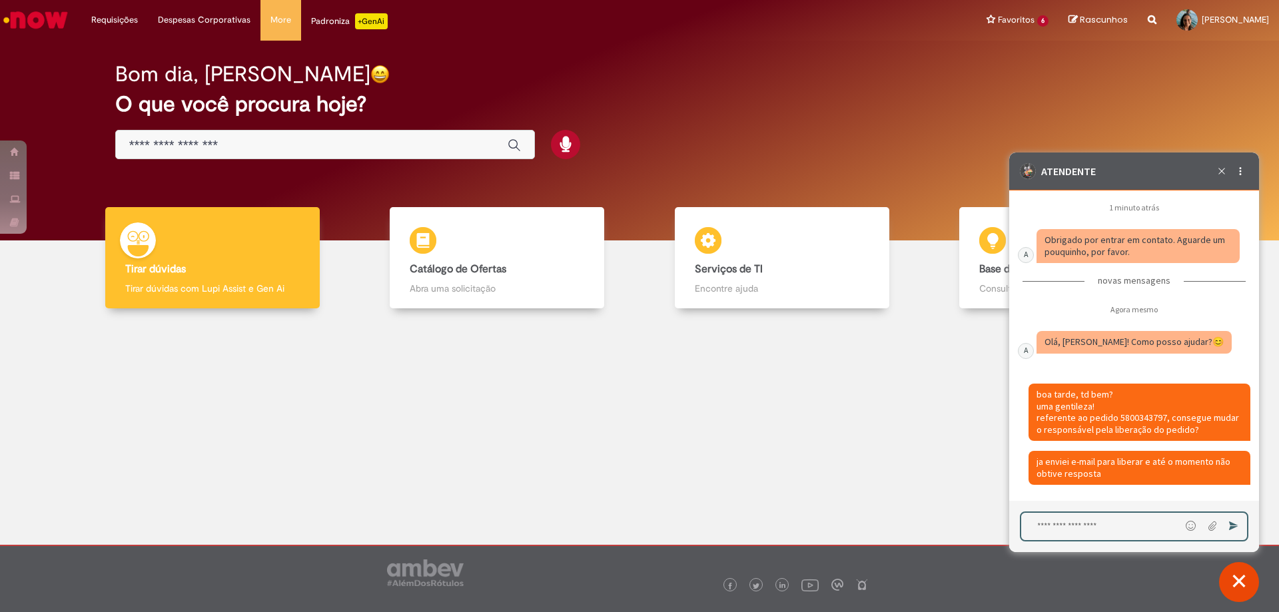
click at [1099, 530] on textarea "Digite sua mensagem e pressione Enter para enviar" at bounding box center [1100, 526] width 159 height 27
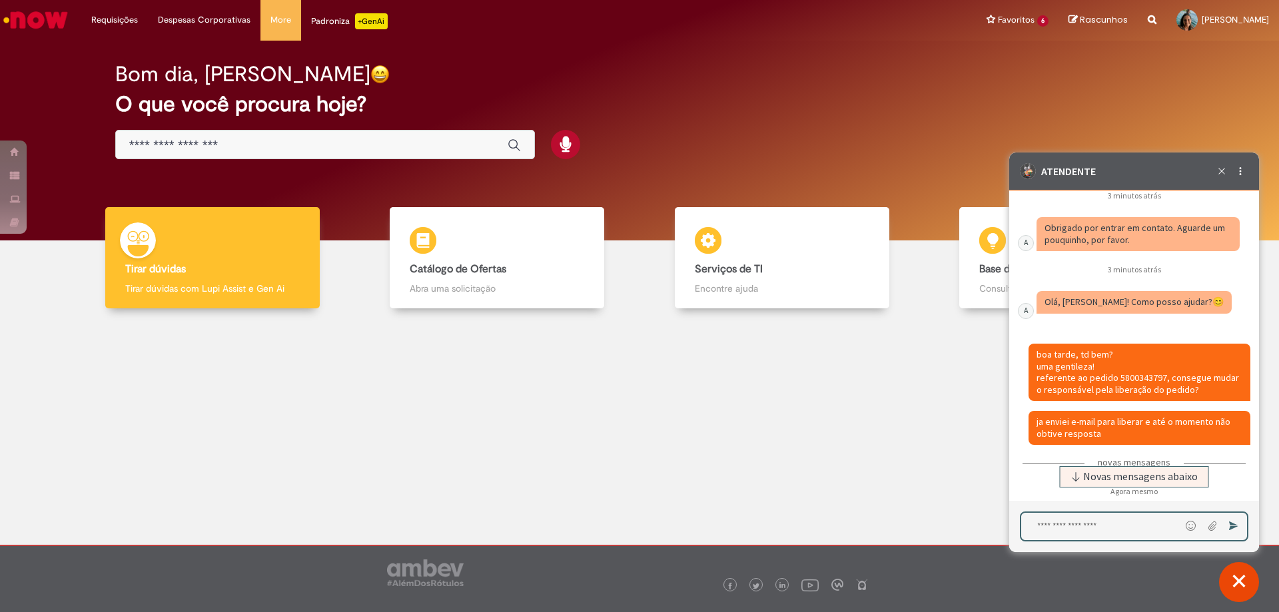
scroll to position [9010, 0]
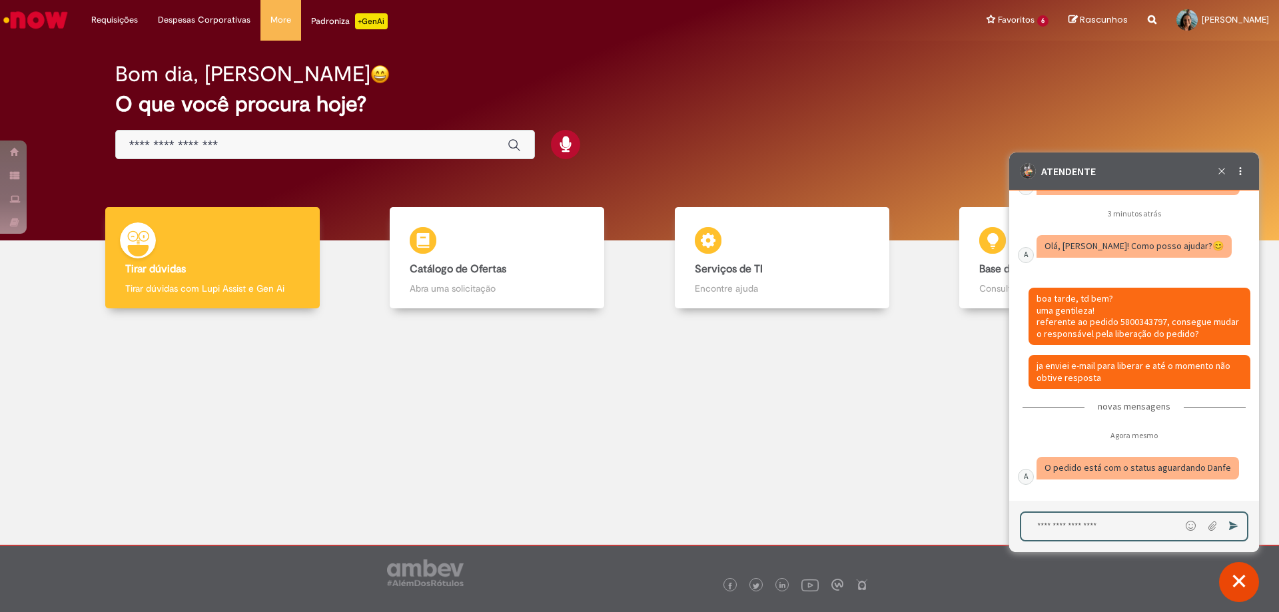
click at [1089, 530] on textarea "Digite sua mensagem e pressione Enter para enviar" at bounding box center [1100, 526] width 159 height 27
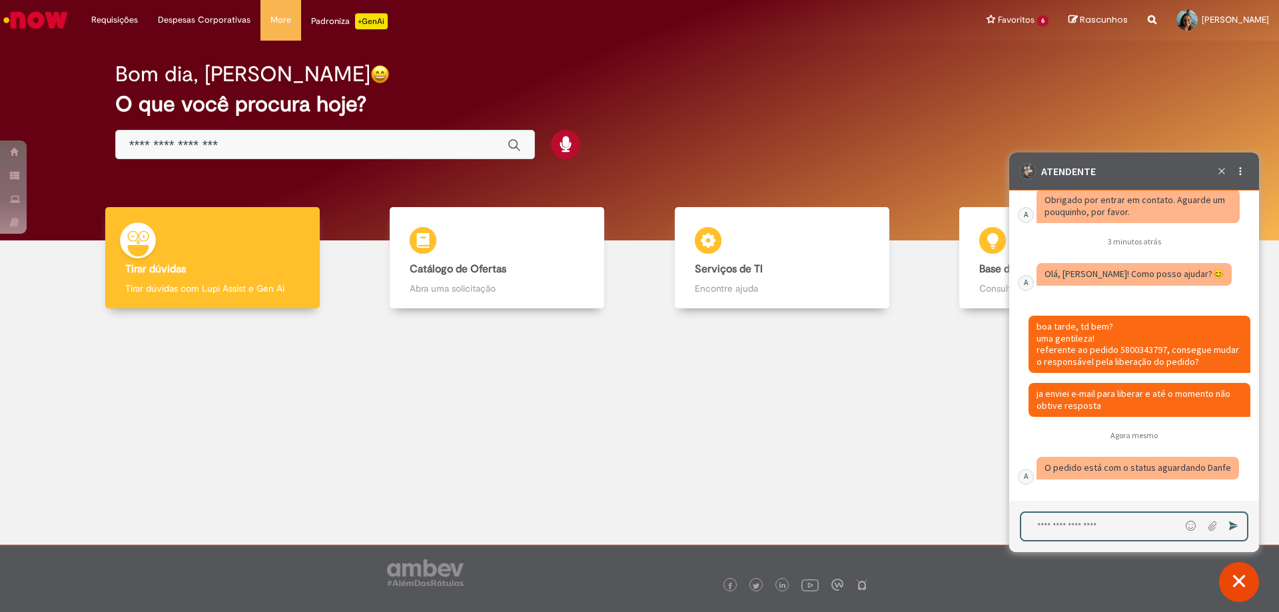
scroll to position [8982, 0]
click at [1213, 528] on icon "Carregar um anexo" at bounding box center [1212, 526] width 11 height 11
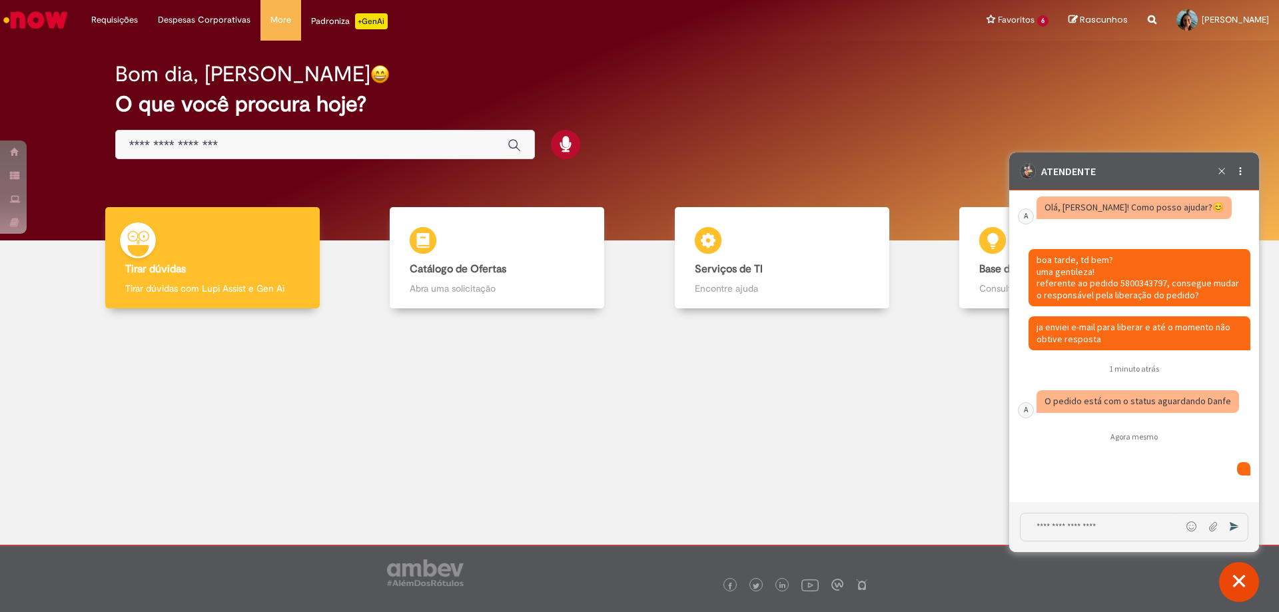
scroll to position [9092, 0]
click at [1077, 529] on textarea "Digite sua mensagem e pressione Enter para enviar" at bounding box center [1101, 527] width 161 height 27
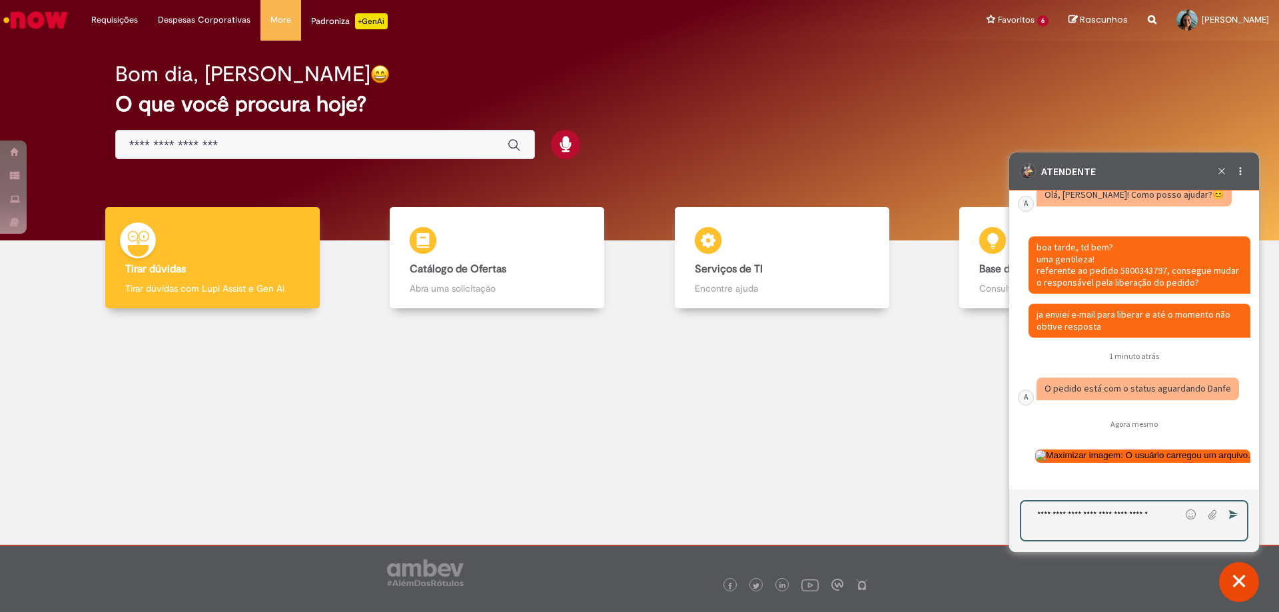
type textarea "**********"
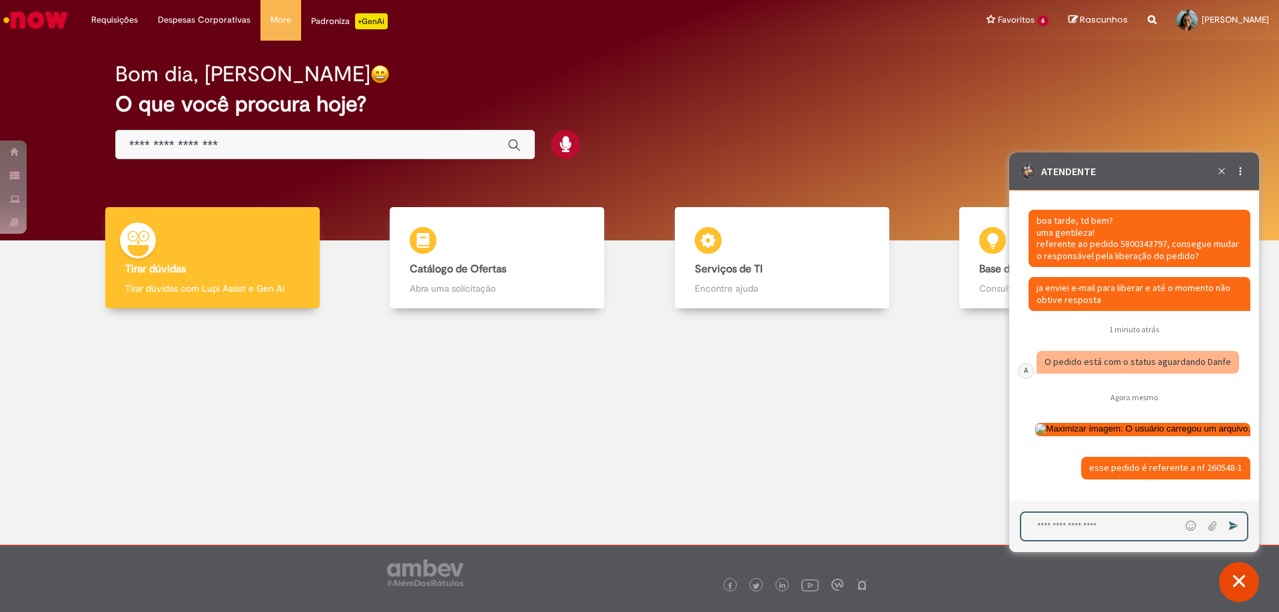
scroll to position [9132, 0]
click at [1210, 525] on icon "Carregar um anexo" at bounding box center [1212, 526] width 11 height 11
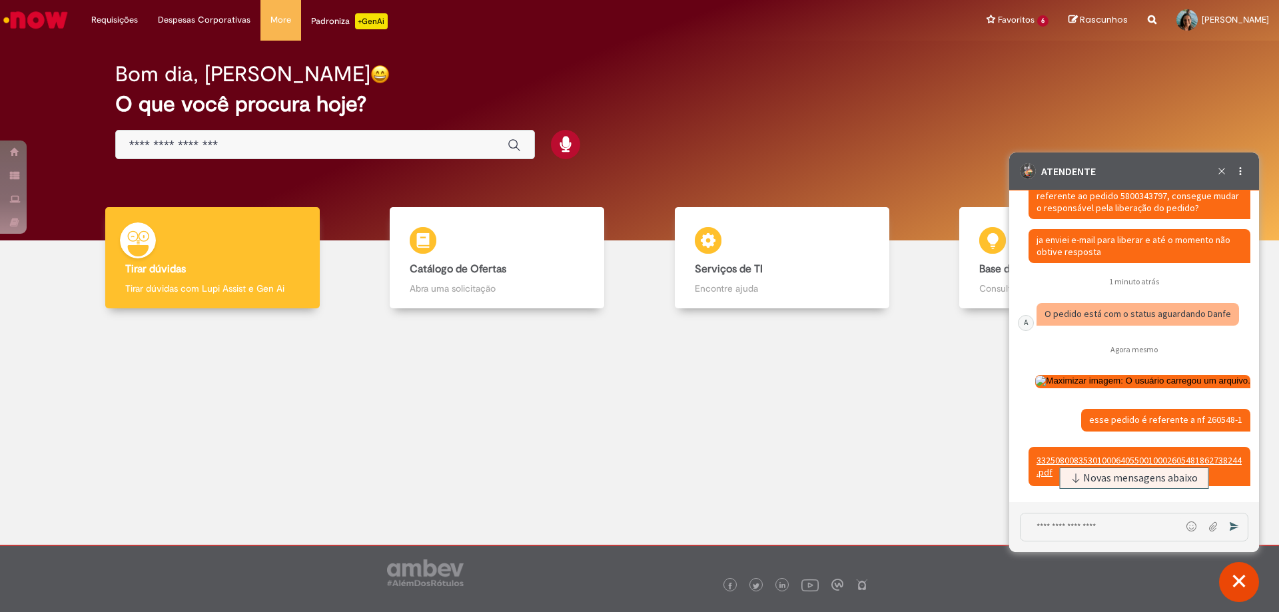
scroll to position [9180, 0]
click at [1061, 532] on textarea "Digite sua mensagem e pressione Enter para enviar" at bounding box center [1101, 527] width 161 height 27
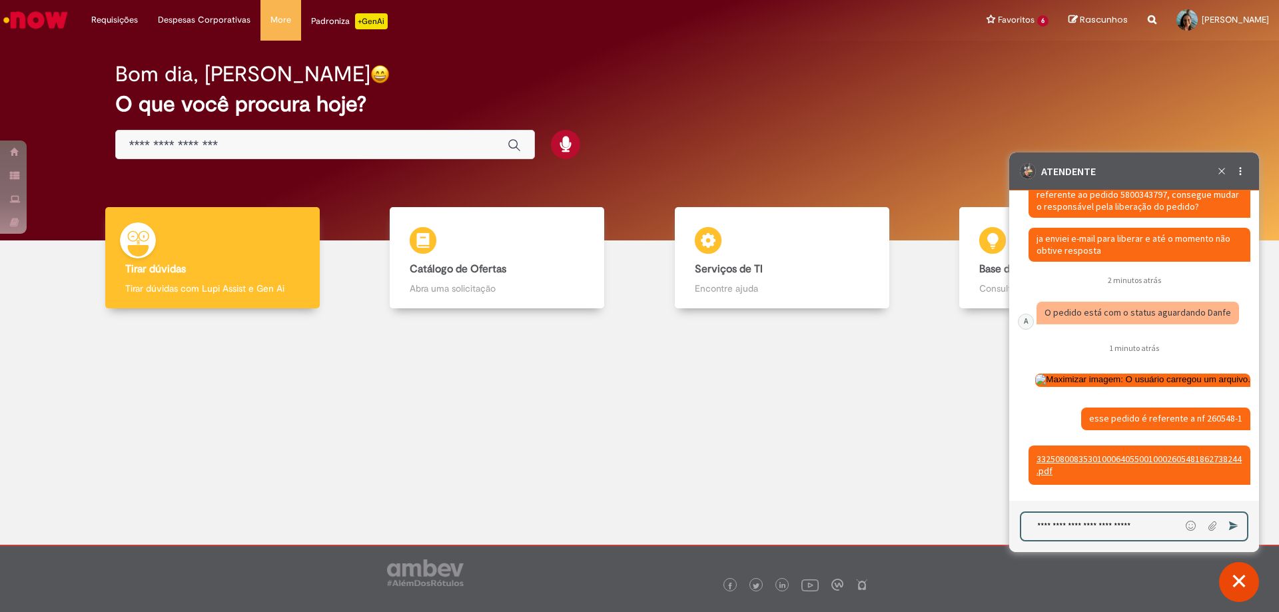
paste textarea "**********"
type textarea "**********"
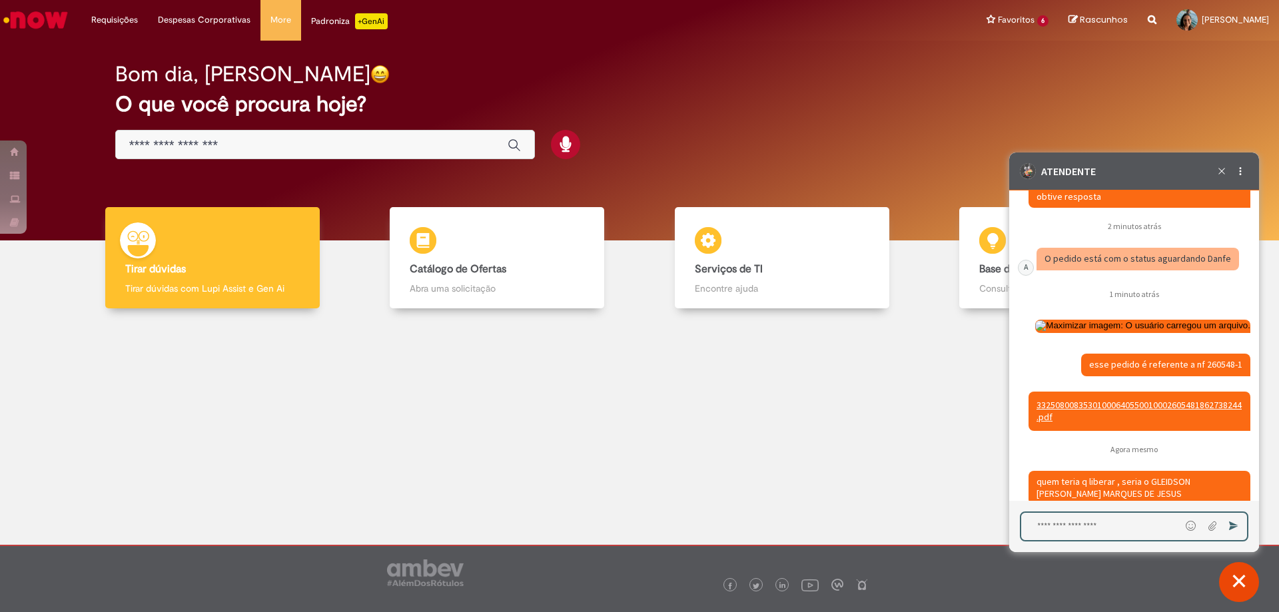
scroll to position [9255, 0]
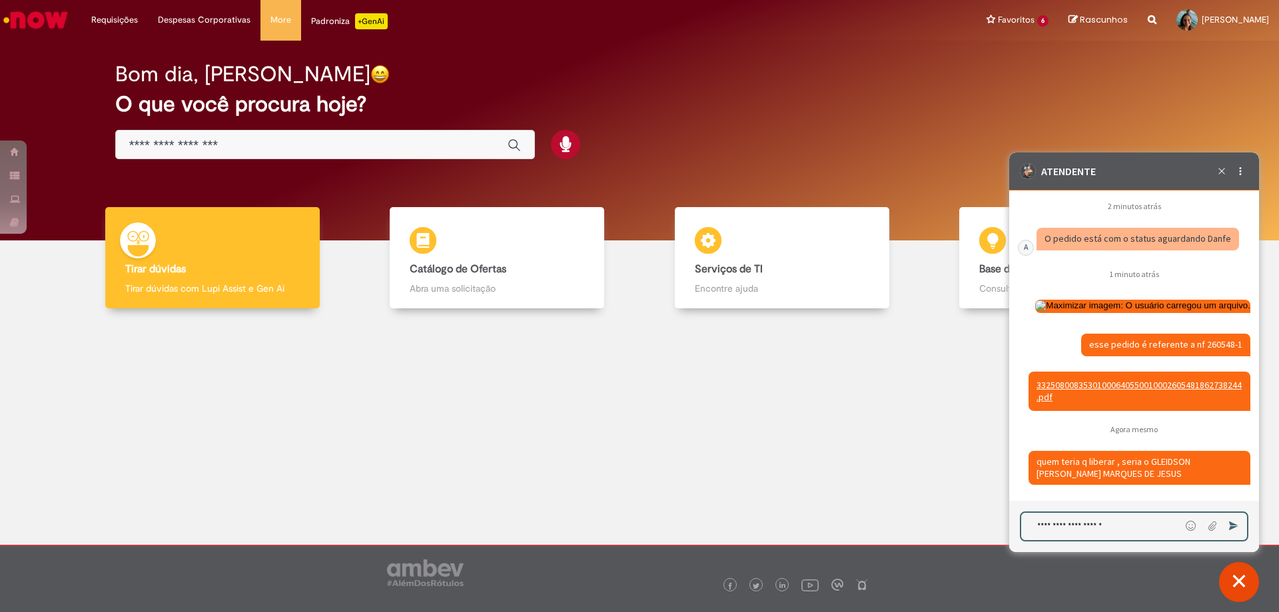
type textarea "**********"
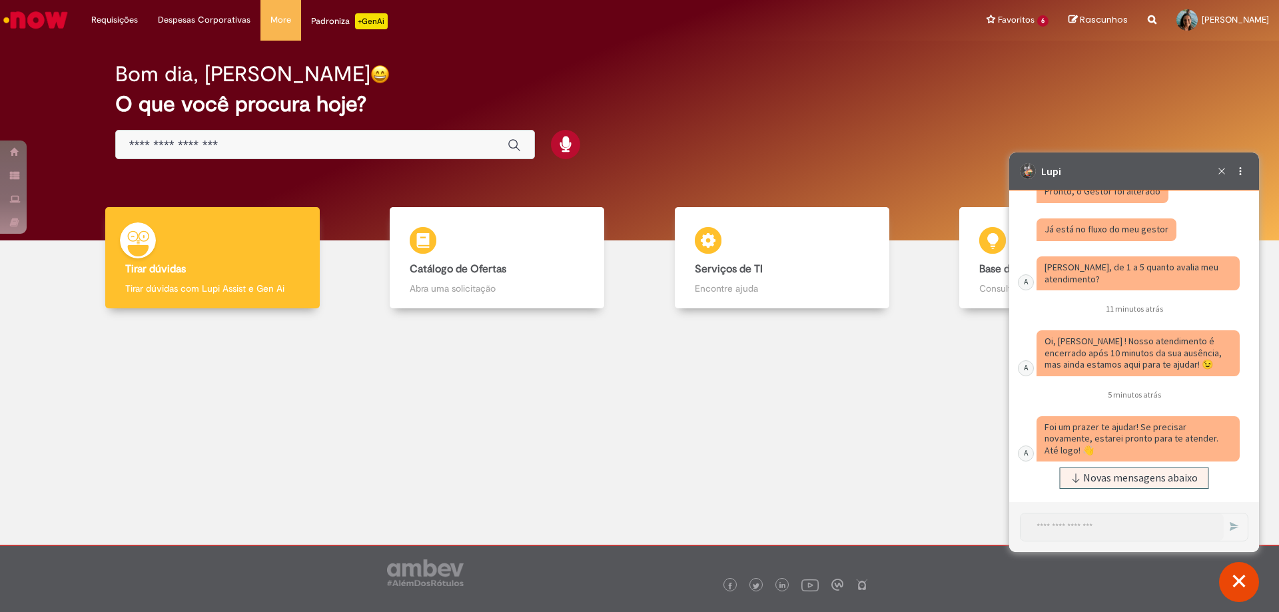
scroll to position [9544, 0]
